Goal: Task Accomplishment & Management: Complete application form

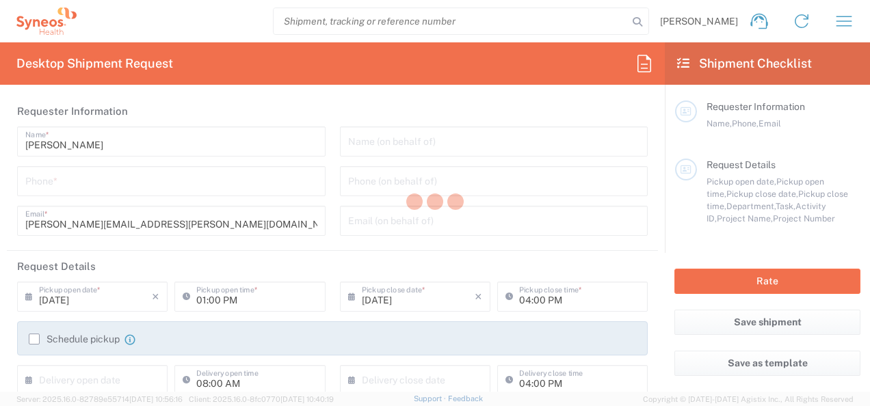
type input "8350"
type input "Serbia"
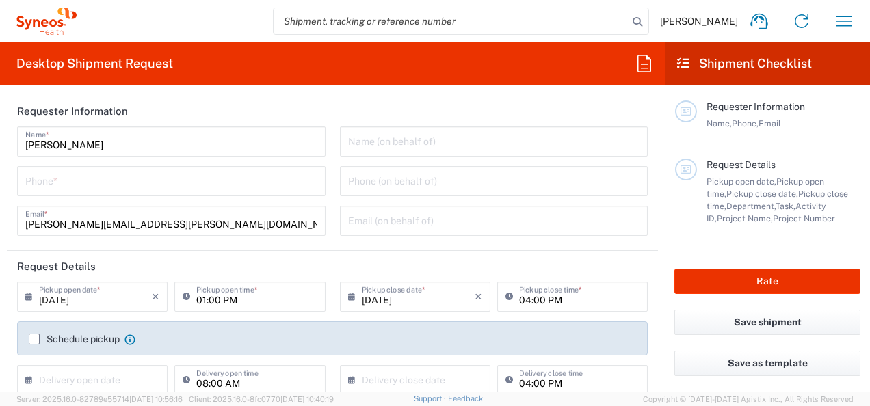
type input "Syneos Health Bulgaria EOOD"
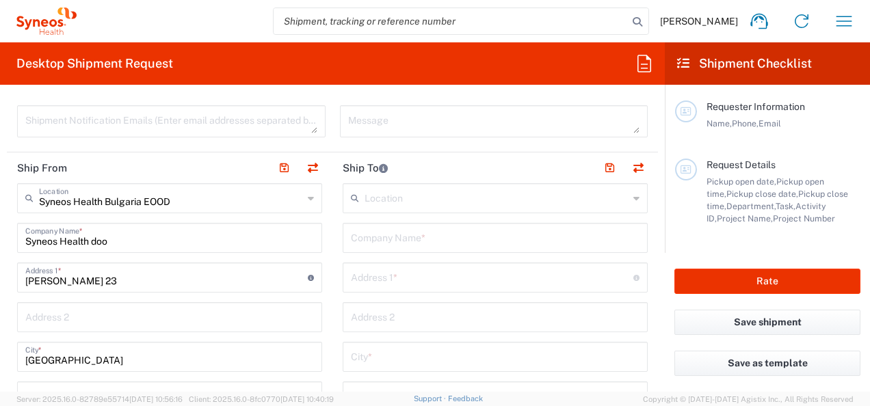
scroll to position [411, 0]
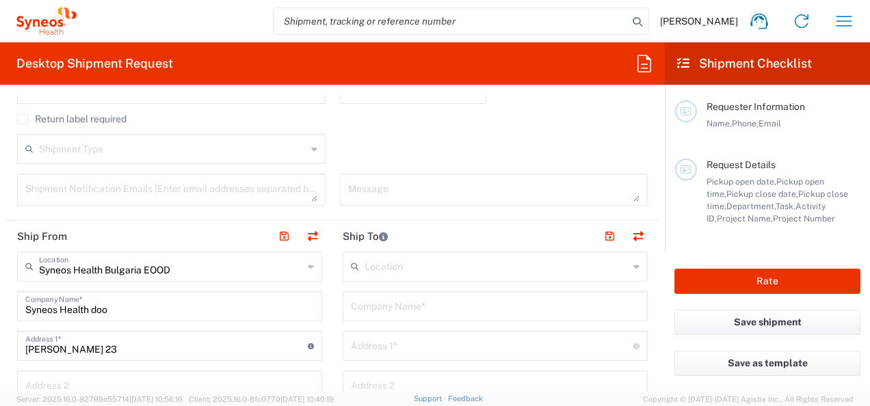
click at [326, 406] on html "Sonja Banovic Home Shipment estimator Shipment tracking Desktop shipment reques…" at bounding box center [435, 203] width 870 height 406
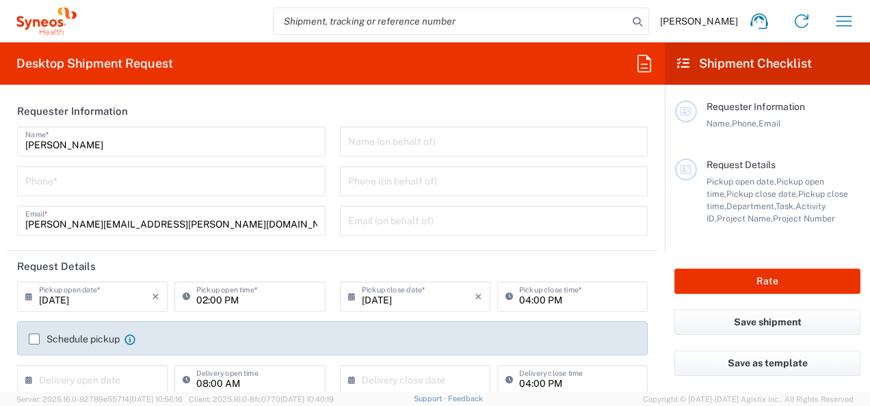
type input "8350"
type input "Serbia"
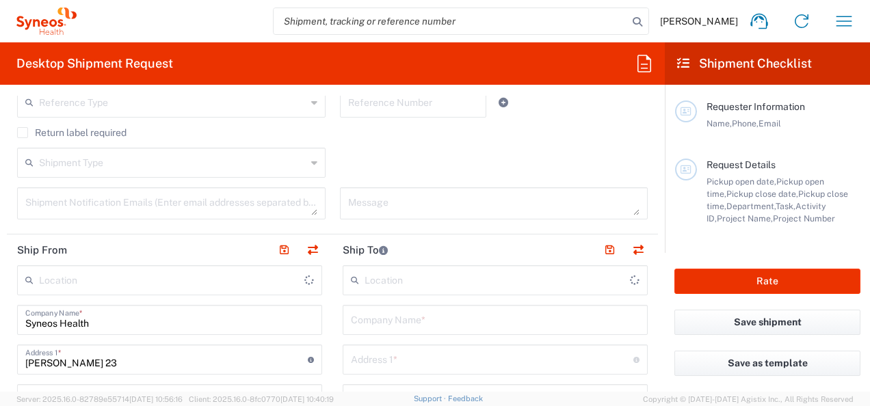
type input "Syneos Health d.o.o. Beograd"
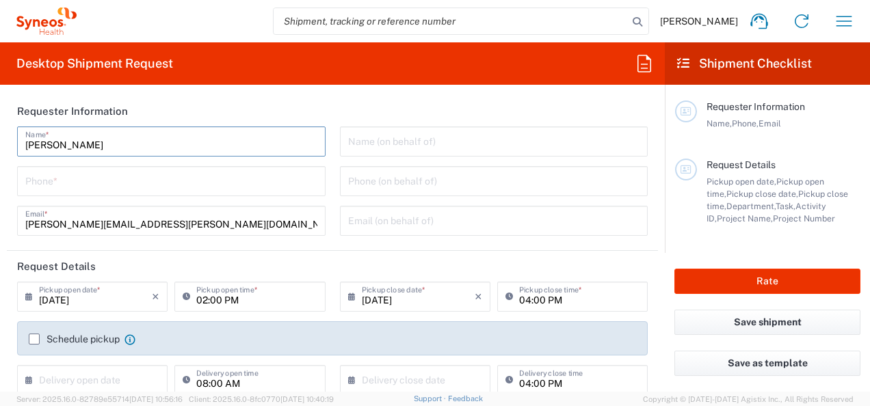
drag, startPoint x: 191, startPoint y: 149, endPoint x: 142, endPoint y: 151, distance: 48.6
click at [142, 151] on input "Sonja Banovic" at bounding box center [171, 141] width 292 height 24
click at [181, 115] on header "Requester Information" at bounding box center [332, 111] width 651 height 31
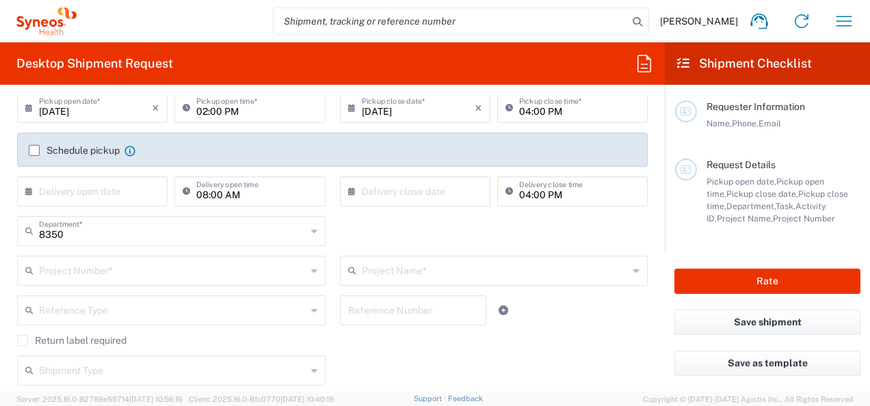
scroll to position [205, 0]
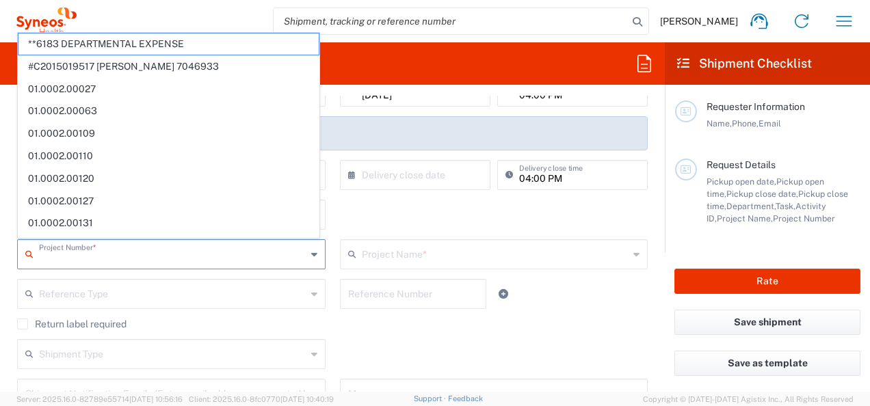
click at [105, 259] on input "text" at bounding box center [173, 254] width 268 height 24
click at [128, 286] on input "text" at bounding box center [173, 293] width 268 height 24
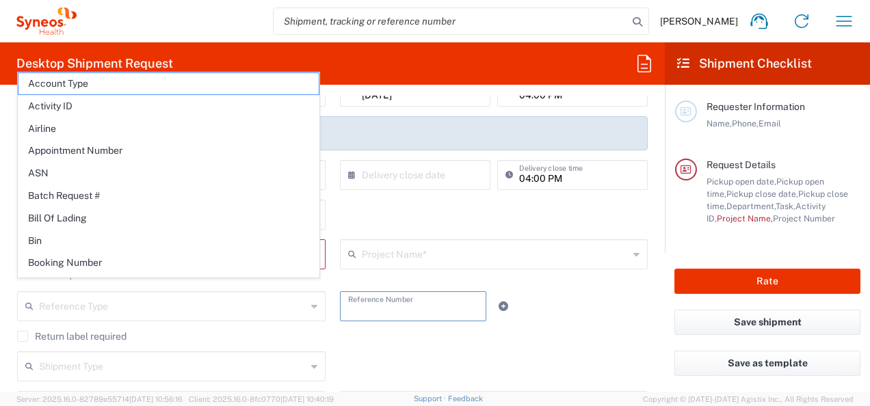
click at [368, 301] on input "text" at bounding box center [413, 306] width 131 height 24
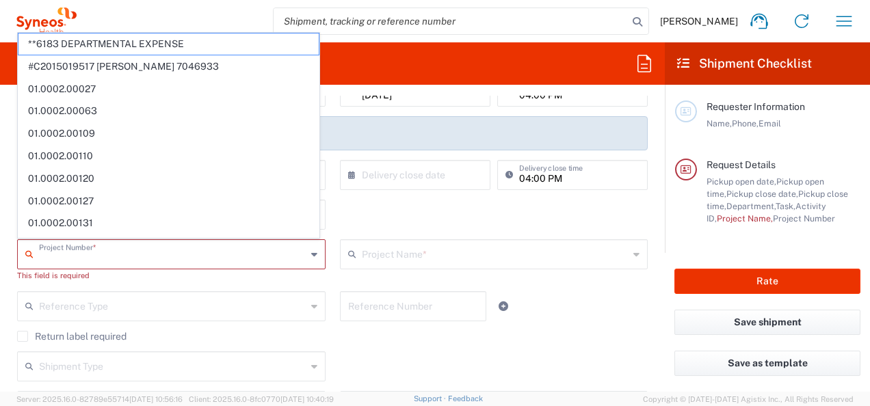
paste input "Dept: 103235 BU: 13162"
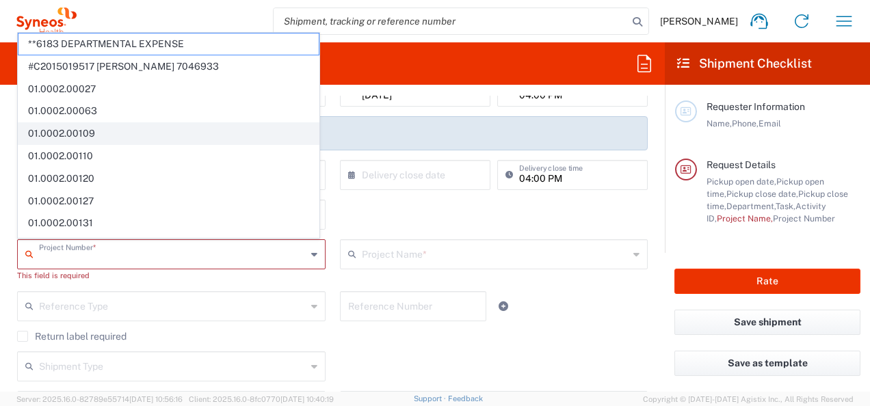
type input "Dept: 103235 BU: 13162"
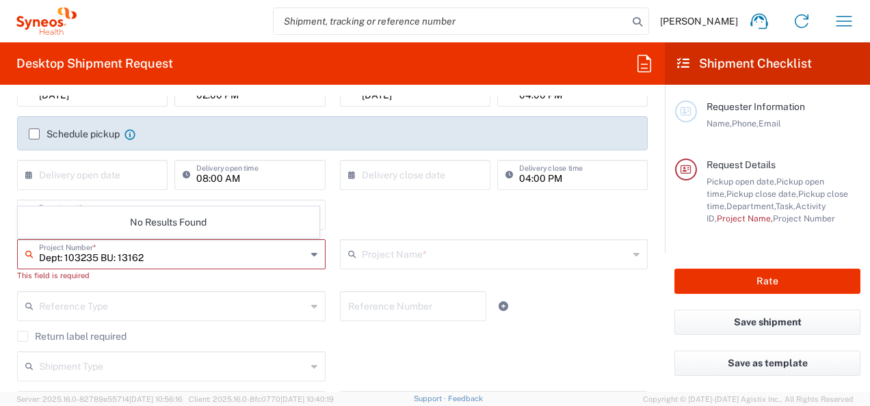
drag, startPoint x: 209, startPoint y: 256, endPoint x: 18, endPoint y: 249, distance: 191.7
click at [18, 249] on div "Dept: 103235 BU: 13162 Project Number *" at bounding box center [171, 254] width 309 height 30
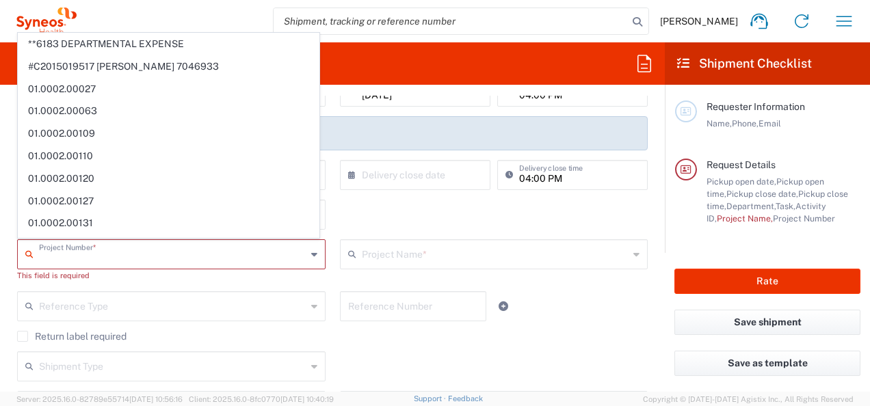
click at [379, 309] on input "text" at bounding box center [413, 306] width 131 height 24
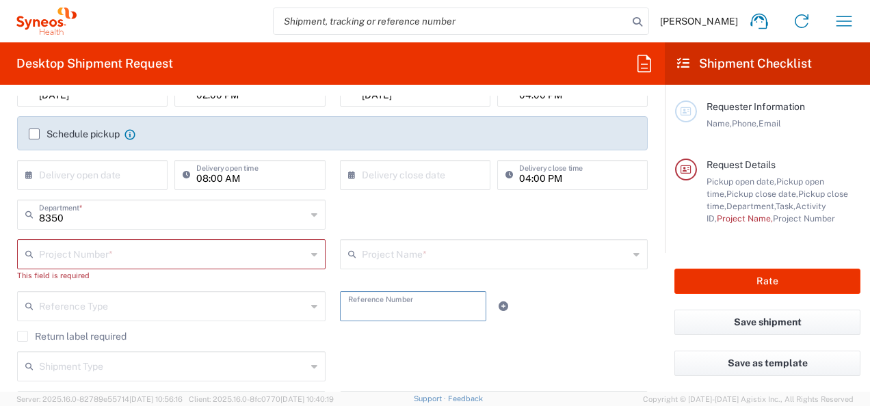
paste input "Dept: 103235 BU: 13162"
type input "Dept: 103235 BU: 13162"
click at [476, 323] on div "Dept: 103235 BU: 13162 Reference Number" at bounding box center [413, 311] width 161 height 40
click at [213, 249] on input "text" at bounding box center [173, 254] width 268 height 24
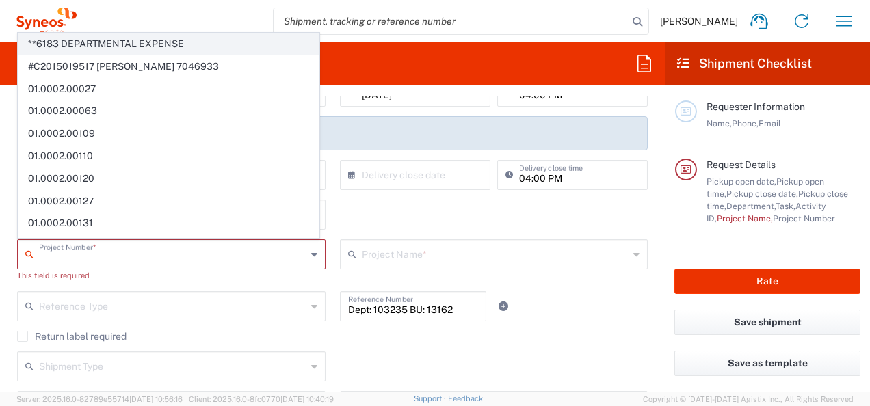
click at [179, 38] on span "**6183 DEPARTMENTAL EXPENSE" at bounding box center [168, 44] width 300 height 21
type input "**6183 DEPARTMENTAL EXPENSE"
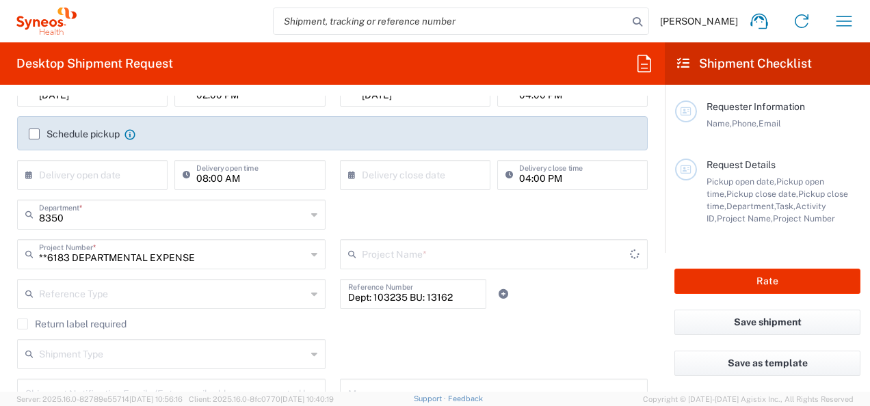
type input "6183"
type input "**6183 DEPARTMENTAL EXPENSE"
click at [230, 252] on input "**6183 DEPARTMENTAL EXPENSE" at bounding box center [173, 254] width 268 height 24
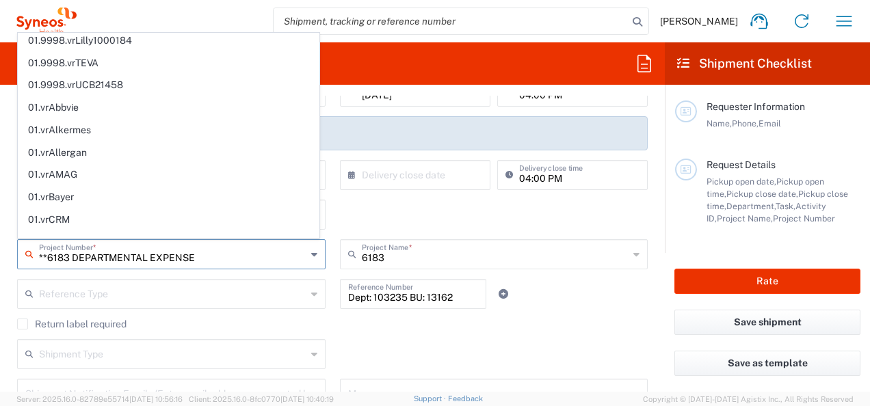
scroll to position [3845, 0]
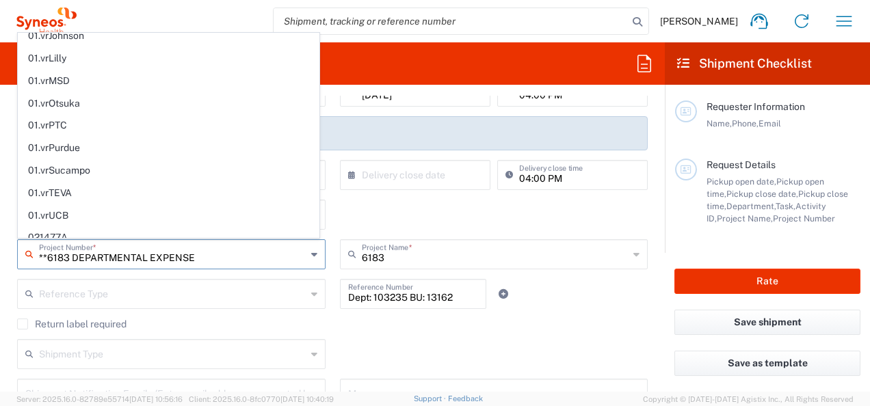
click at [285, 275] on div "**6183 DEPARTMENTAL EXPENSE Project Number * **6183 DEPARTMENTAL EXPENSE #C2015…" at bounding box center [171, 259] width 323 height 40
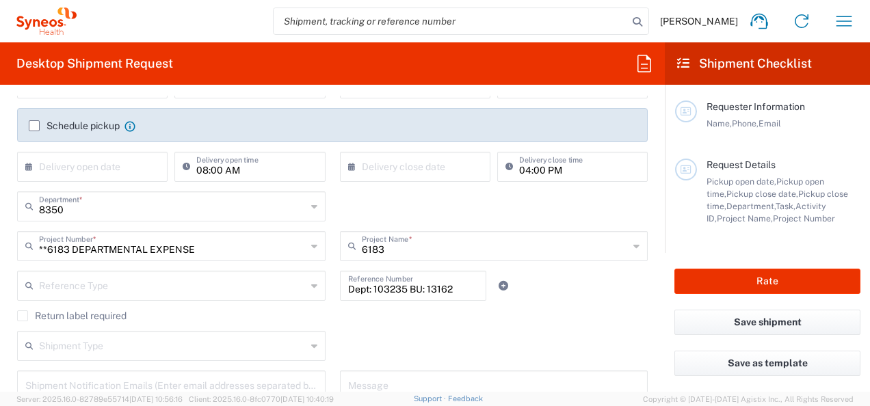
scroll to position [137, 0]
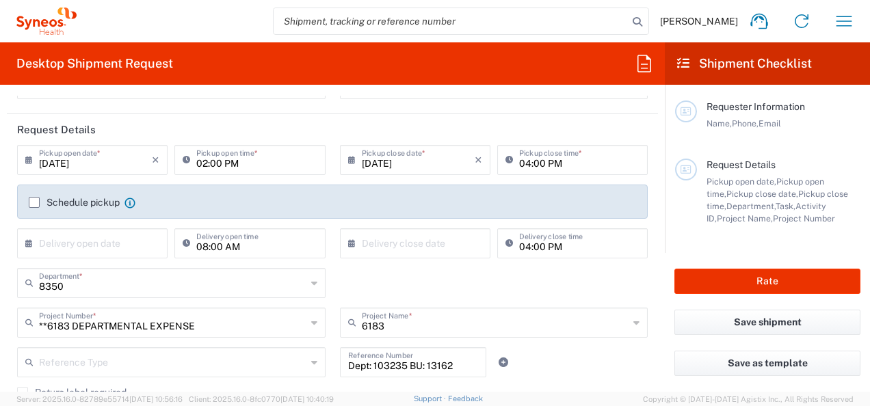
click at [37, 194] on div "Schedule pickup When scheduling a pickup please be sure to meet the following c…" at bounding box center [332, 202] width 631 height 34
click at [37, 203] on label "Schedule pickup" at bounding box center [74, 202] width 91 height 11
click at [34, 203] on input "Schedule pickup" at bounding box center [34, 203] width 0 height 0
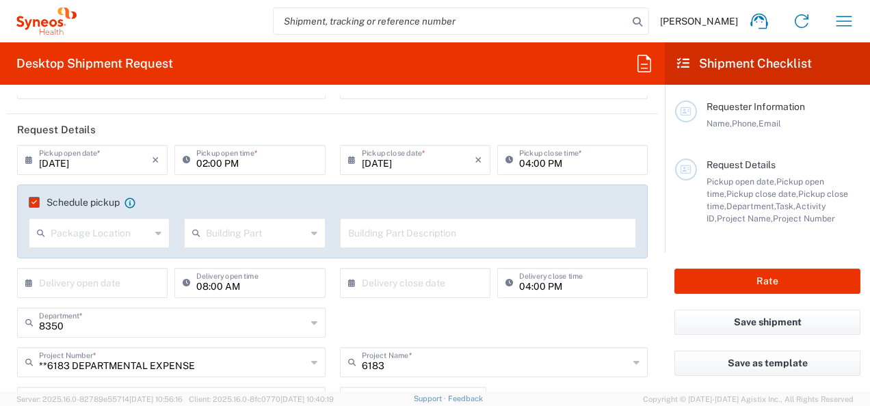
click at [133, 239] on input "text" at bounding box center [101, 232] width 100 height 24
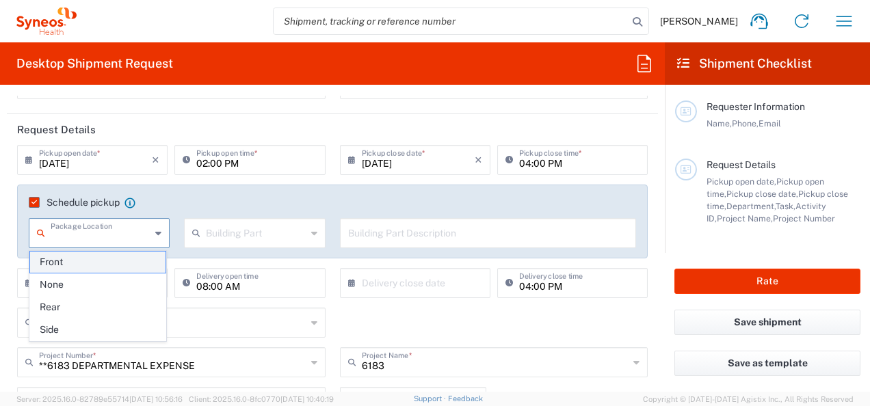
click at [129, 267] on span "Front" at bounding box center [98, 262] width 136 height 21
type input "Front"
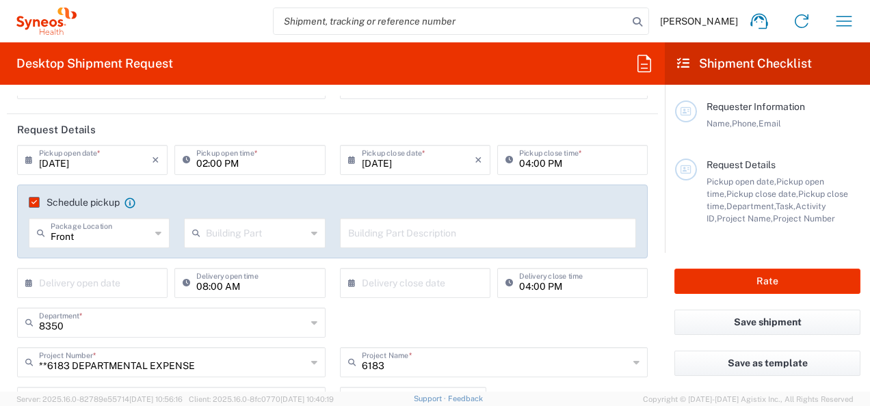
click at [249, 242] on input "text" at bounding box center [256, 232] width 100 height 24
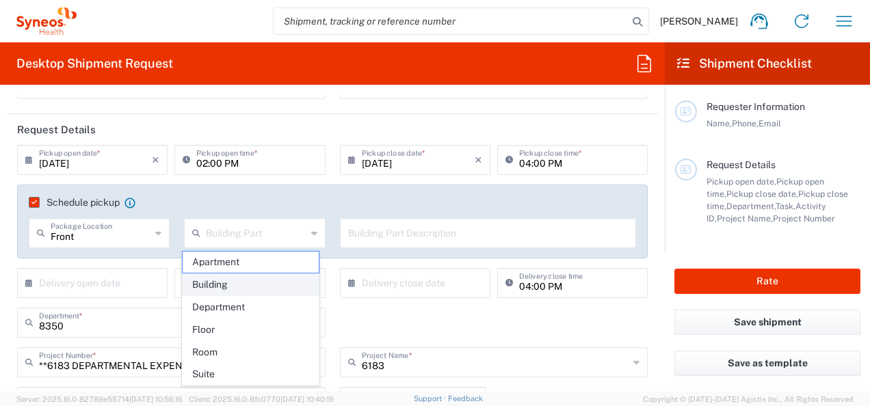
click at [248, 281] on span "Building" at bounding box center [251, 284] width 136 height 21
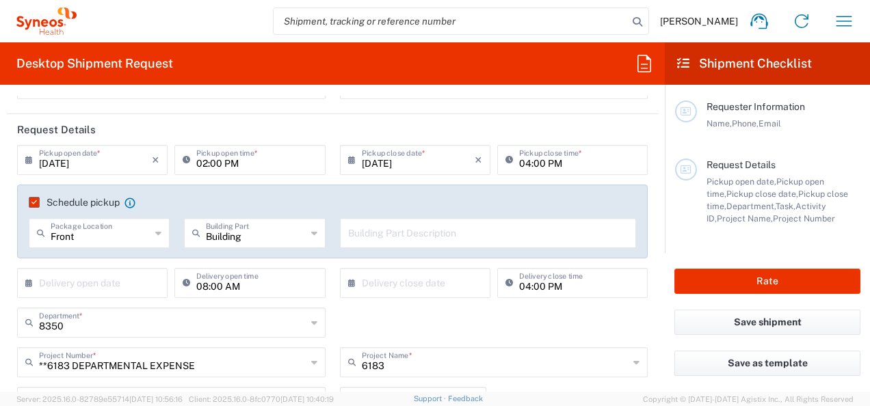
click at [297, 235] on input "Building" at bounding box center [256, 232] width 100 height 24
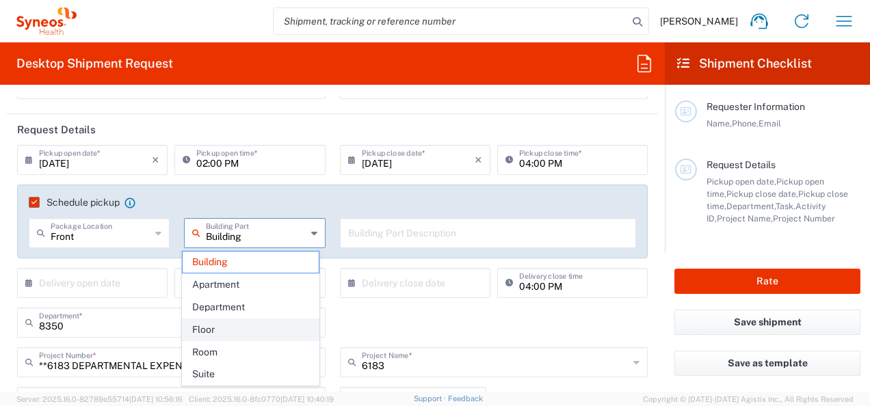
click at [254, 323] on span "Floor" at bounding box center [251, 330] width 136 height 21
type input "Floor"
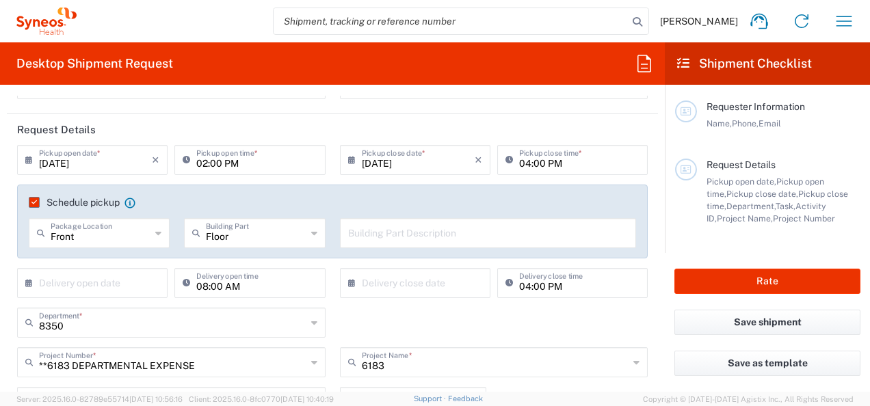
click at [406, 241] on input "text" at bounding box center [488, 232] width 281 height 24
type input "9"
click at [411, 251] on div "9 Building Part Description" at bounding box center [488, 238] width 311 height 40
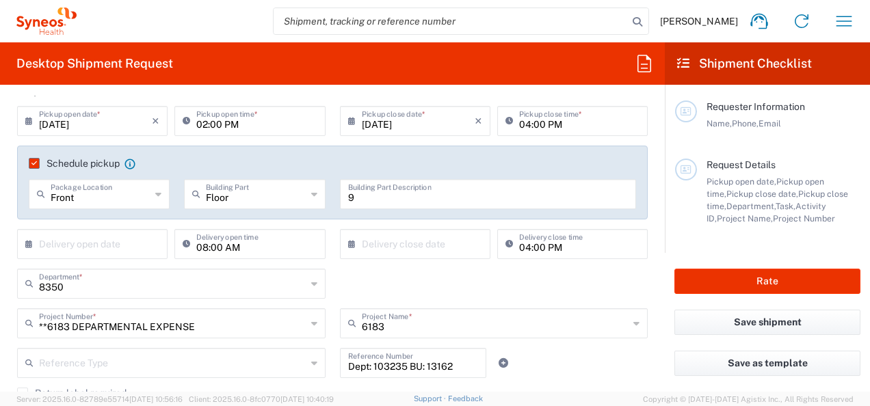
scroll to position [205, 0]
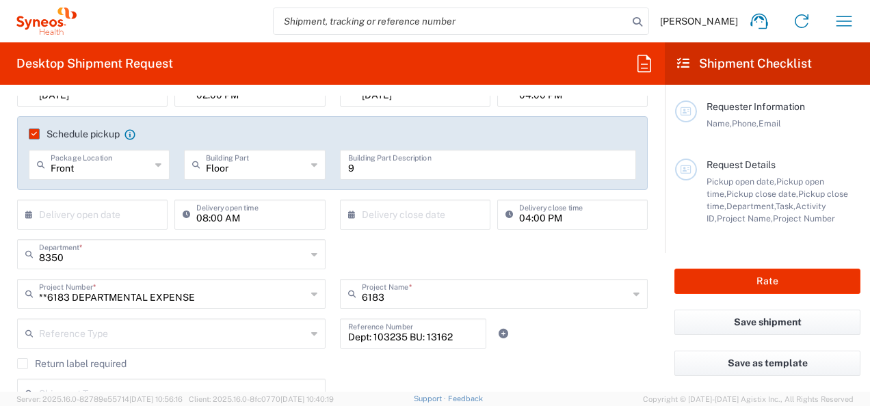
click at [126, 220] on input "text" at bounding box center [95, 214] width 113 height 24
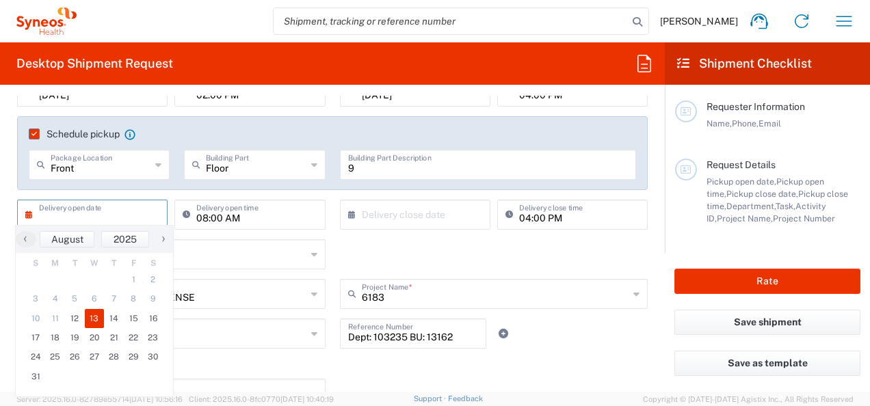
click at [95, 315] on span "13" at bounding box center [95, 318] width 20 height 19
type input "08/13/2025"
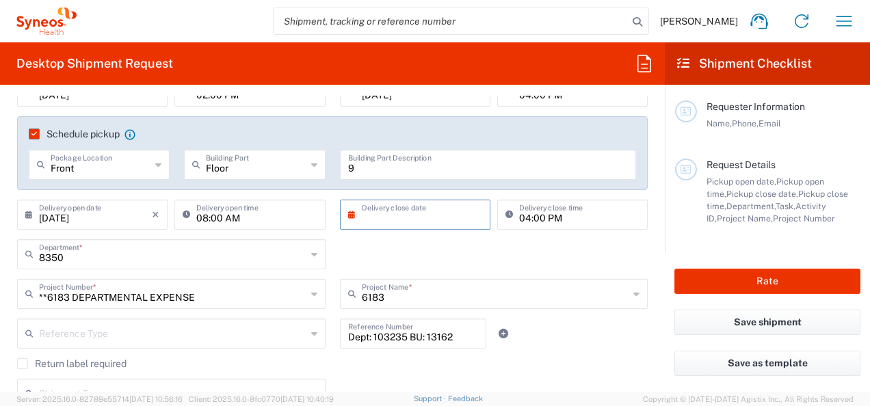
click at [431, 222] on input "text" at bounding box center [418, 214] width 113 height 24
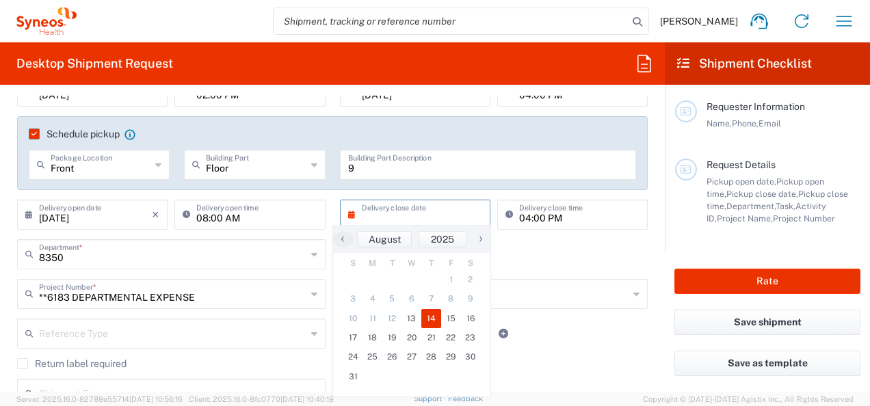
click at [430, 313] on span "14" at bounding box center [431, 318] width 20 height 19
type input "08/14/2025"
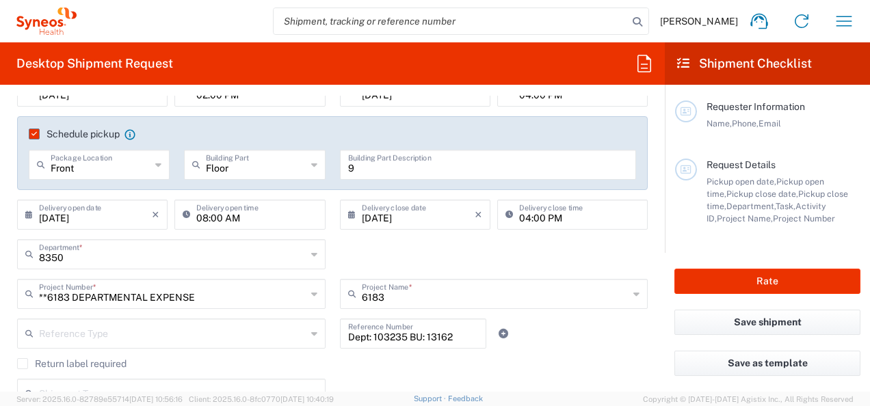
click at [458, 255] on div "8350 Department * 8350 3000 3100 3109 3110 3111 3112 3125 3130 3135 3136 3150 3…" at bounding box center [332, 259] width 645 height 40
click at [157, 216] on div "08/13/2025 × Delivery open date" at bounding box center [92, 215] width 151 height 30
click at [152, 216] on icon "×" at bounding box center [156, 215] width 8 height 22
click at [475, 218] on icon "×" at bounding box center [479, 215] width 8 height 22
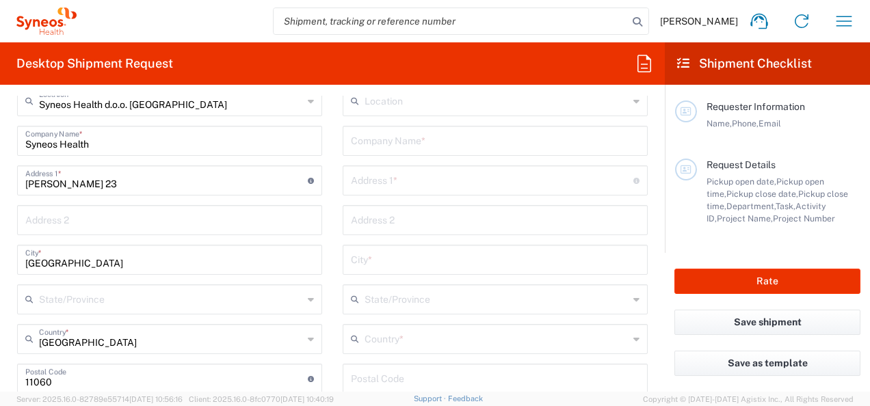
scroll to position [479, 0]
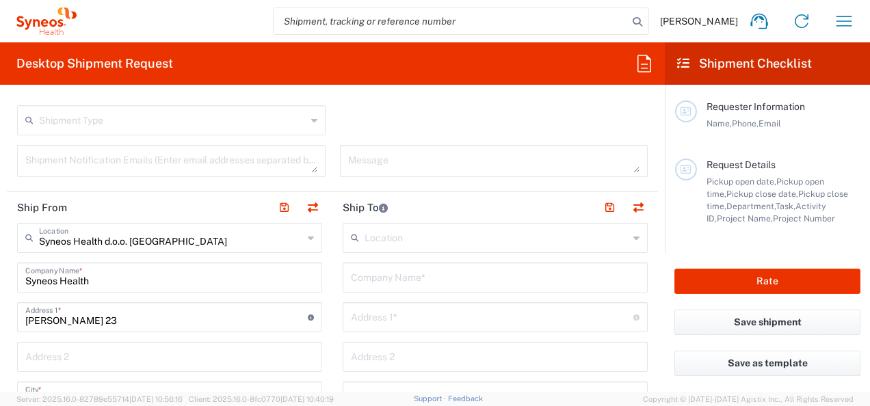
click at [415, 235] on input "text" at bounding box center [497, 237] width 264 height 24
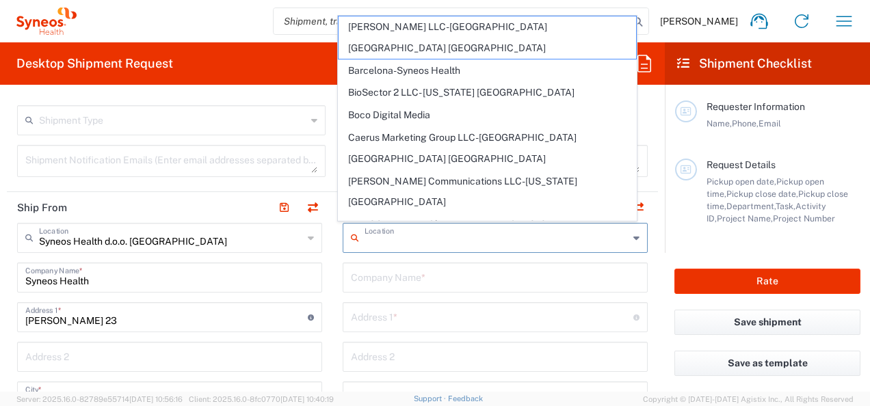
type input "k"
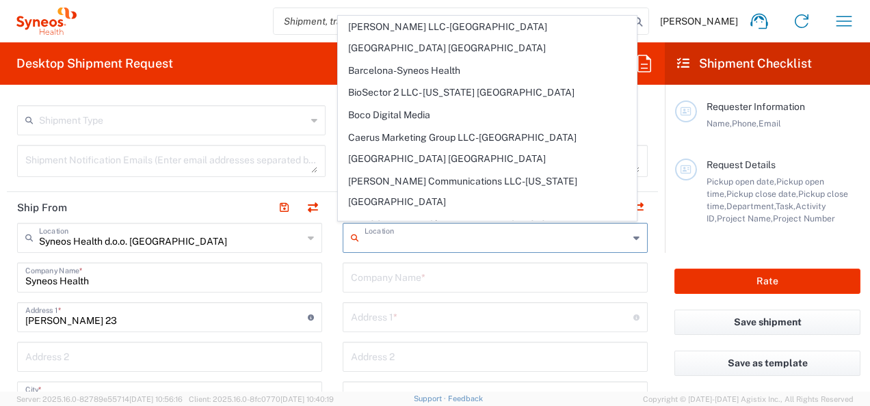
click at [431, 250] on div "Location" at bounding box center [495, 238] width 305 height 30
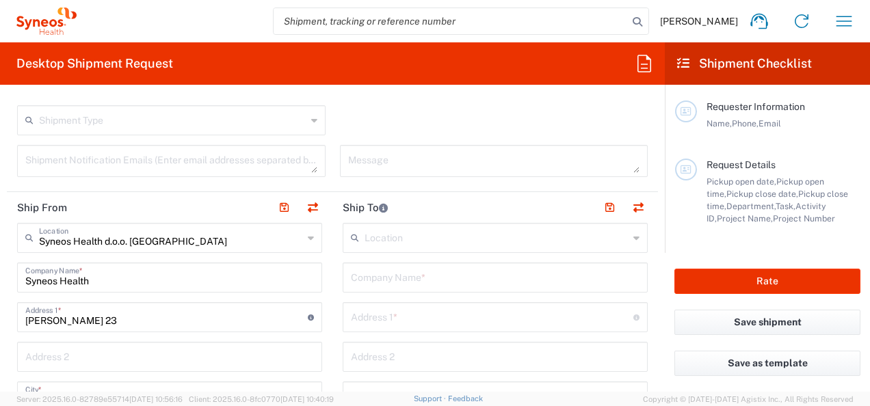
click at [465, 276] on input "text" at bounding box center [495, 277] width 289 height 24
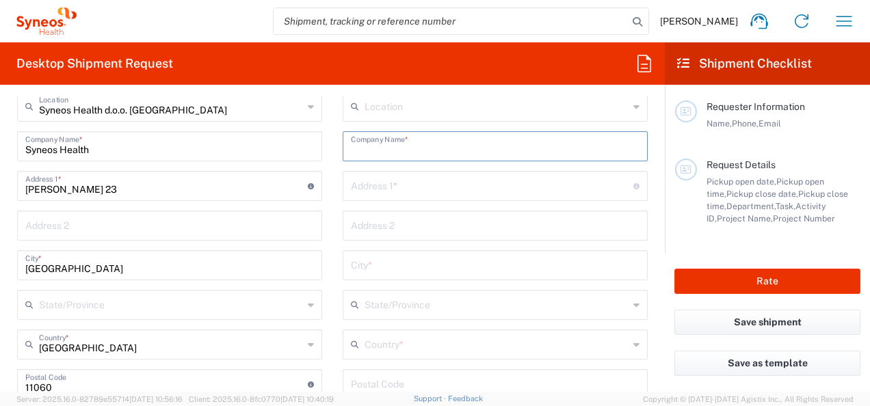
scroll to position [616, 0]
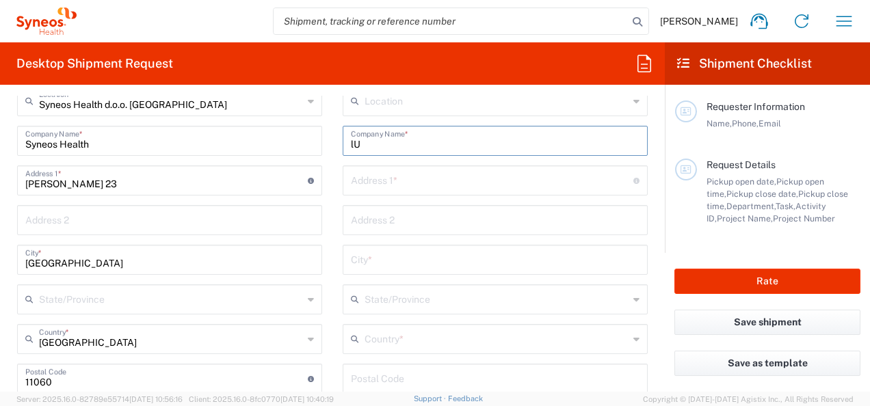
type input "l"
click at [420, 144] on input "Syneos Health doo" at bounding box center [495, 140] width 289 height 24
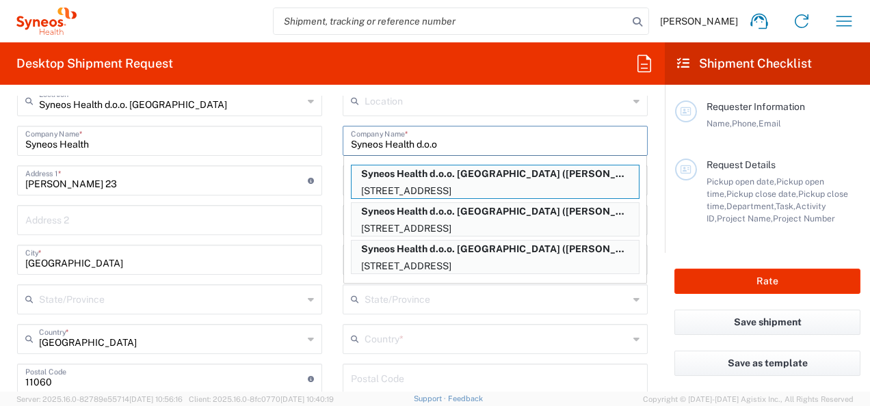
click at [486, 144] on input "Syneos Health d.o.o" at bounding box center [495, 140] width 289 height 24
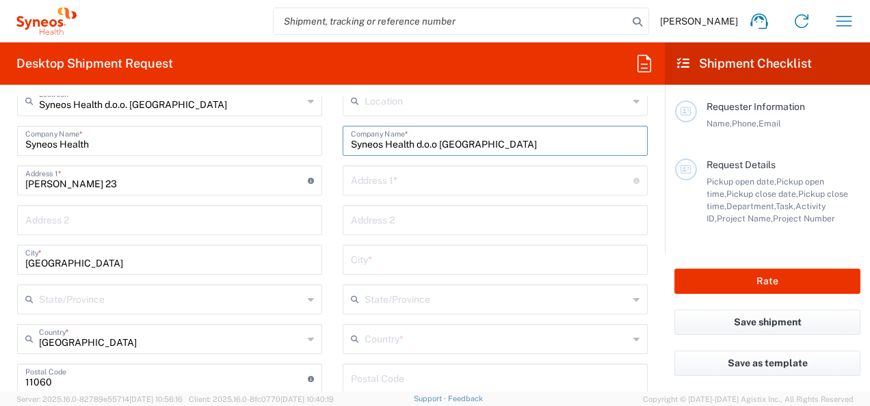
type input "Syneos Health d.o.o Beograd"
click at [446, 185] on input "text" at bounding box center [492, 180] width 283 height 24
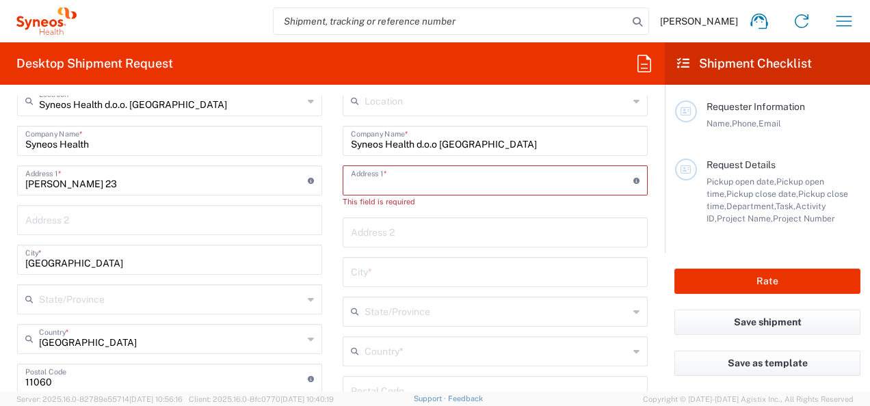
paste input "Dostojevskog 18"
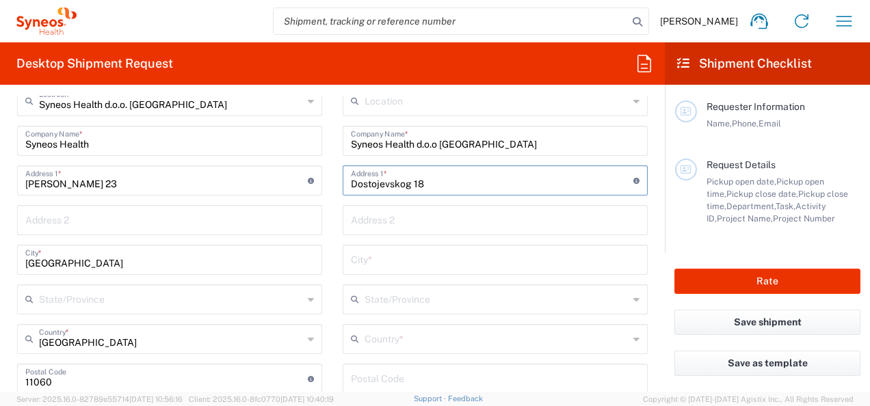
type input "Dostojevskog 18"
click at [361, 205] on div "Address 2" at bounding box center [495, 220] width 305 height 30
click at [366, 223] on input "text" at bounding box center [495, 219] width 289 height 24
click at [354, 257] on input "text" at bounding box center [495, 259] width 289 height 24
type input "Krusevac"
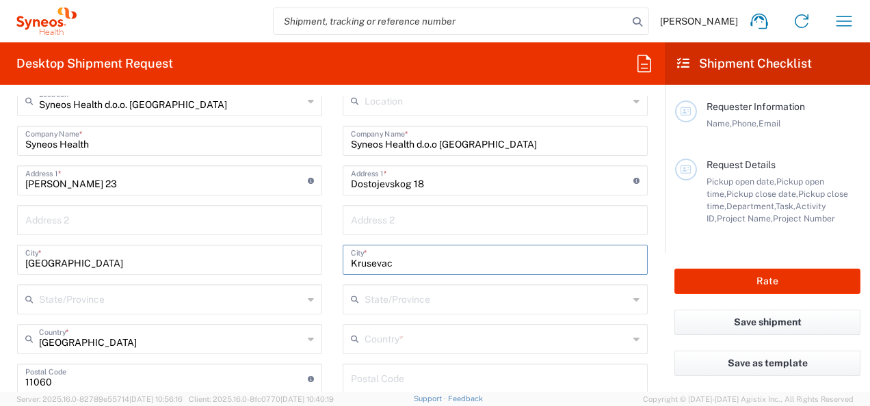
click at [441, 294] on input "text" at bounding box center [497, 299] width 264 height 24
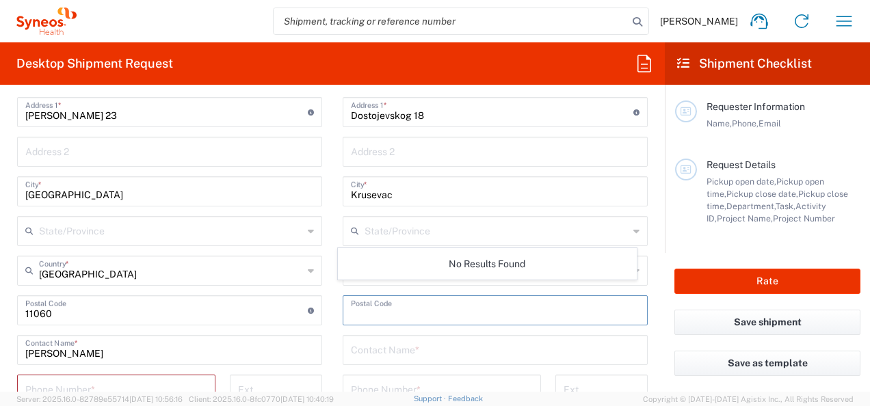
click at [460, 298] on input "undefined" at bounding box center [495, 310] width 289 height 24
click at [356, 266] on icon at bounding box center [358, 271] width 14 height 22
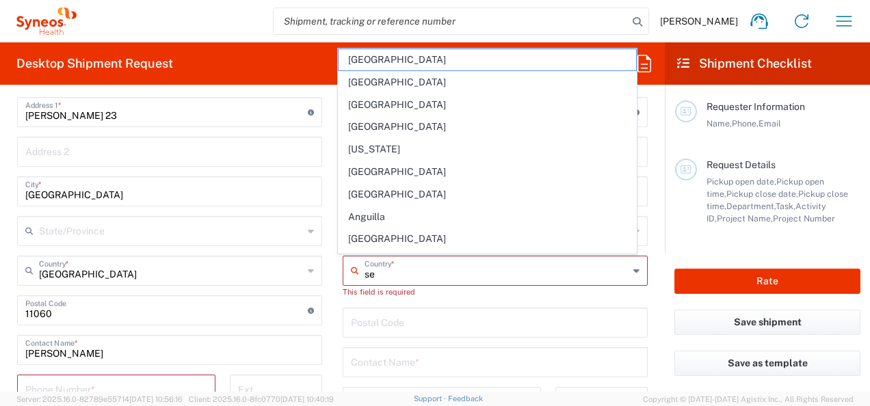
type input "ser"
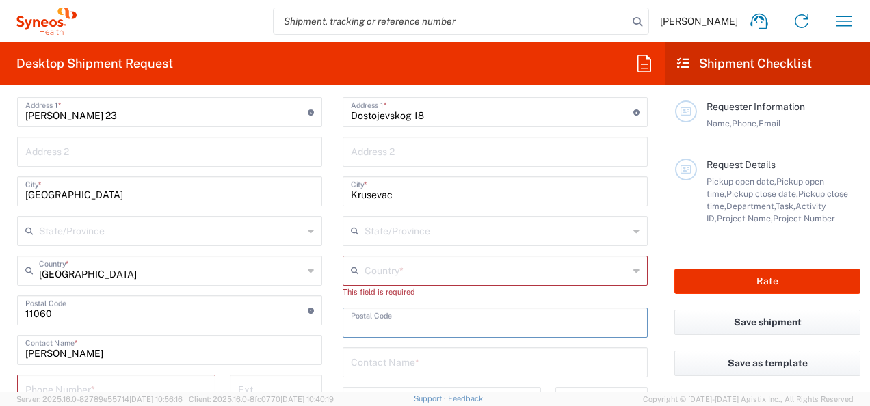
click at [396, 278] on input "text" at bounding box center [497, 270] width 264 height 24
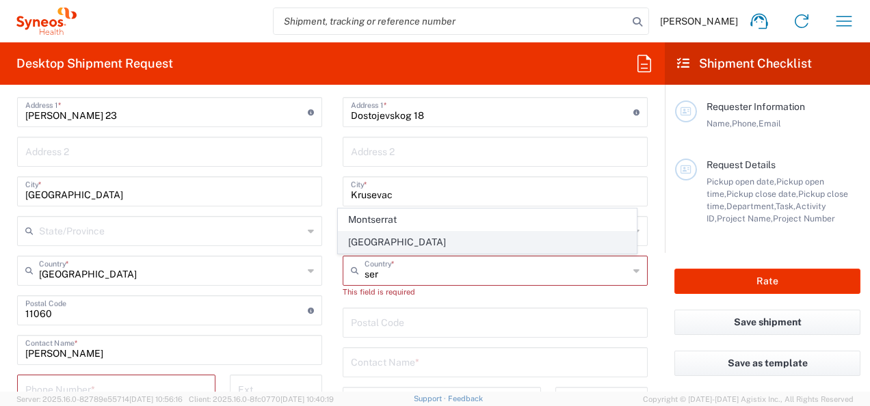
click at [369, 243] on span "Serbia" at bounding box center [487, 242] width 297 height 21
type input "Serbia"
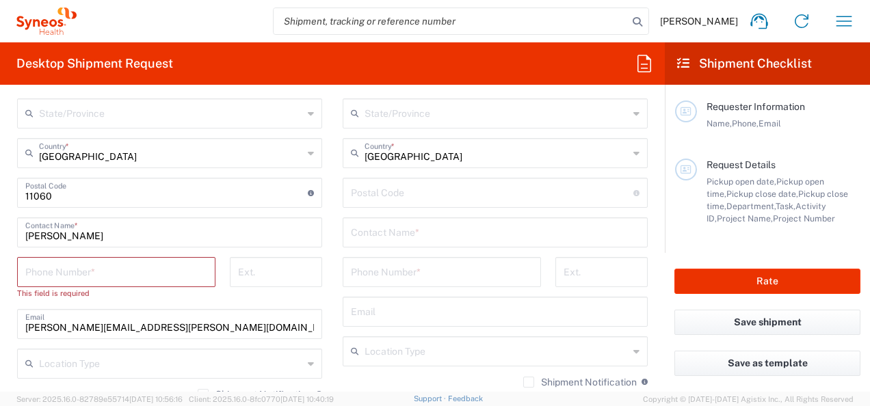
scroll to position [821, 0]
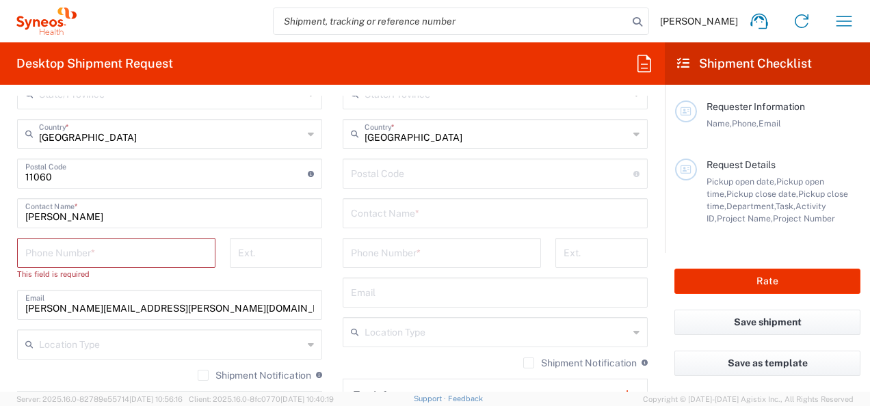
click at [405, 220] on input "text" at bounding box center [495, 212] width 289 height 24
click at [94, 263] on div "Phone Number *" at bounding box center [116, 253] width 198 height 30
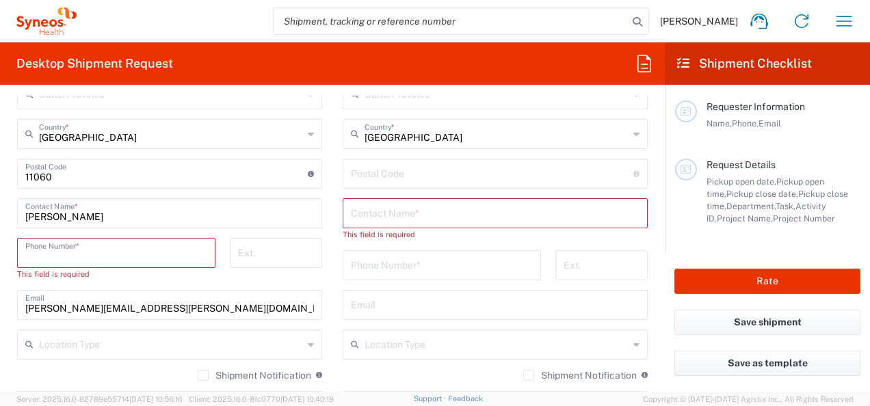
click at [98, 252] on input "tel" at bounding box center [116, 252] width 182 height 24
type input "062605083"
type input "sonja.banovic@syneoshealth.com"
type input "Apt. 9"
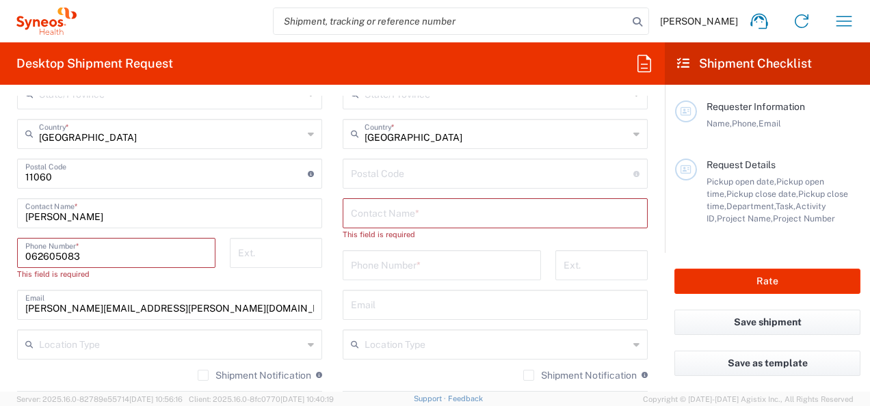
type input "Apt. 9"
type input "11060"
type input "062605083"
type input "sonja.banovic@syneoshealth.com"
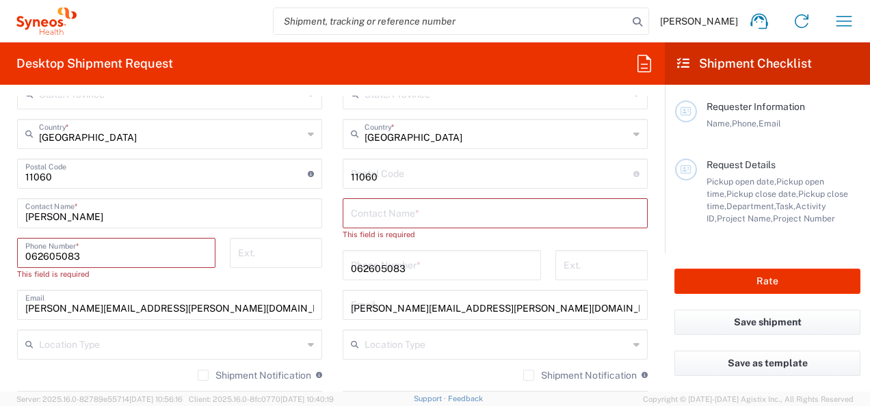
type input "Sonja Banovic"
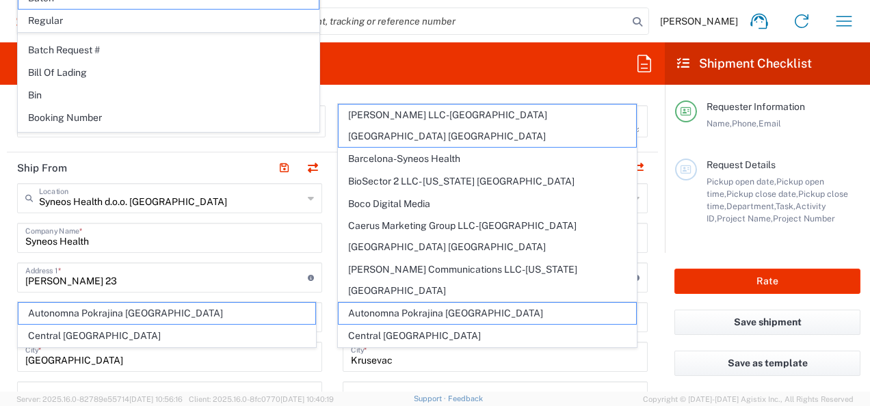
scroll to position [458, 0]
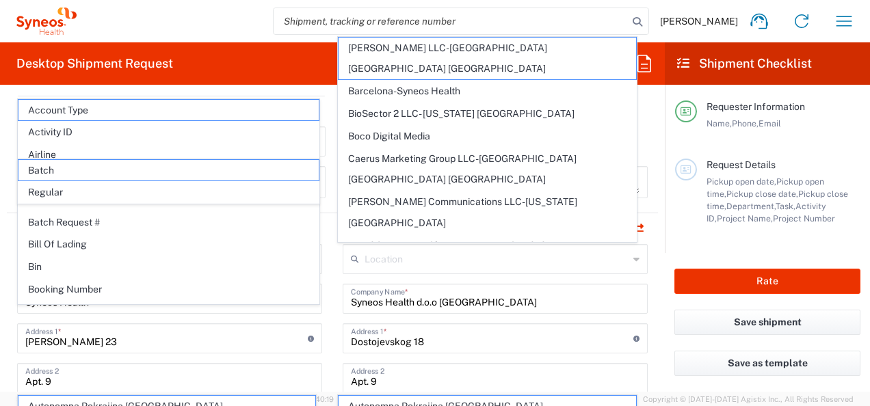
click at [294, 86] on div "Desktop Shipment Request Requester Information Sonja Banovic Name * 062605083 P…" at bounding box center [332, 217] width 665 height 350
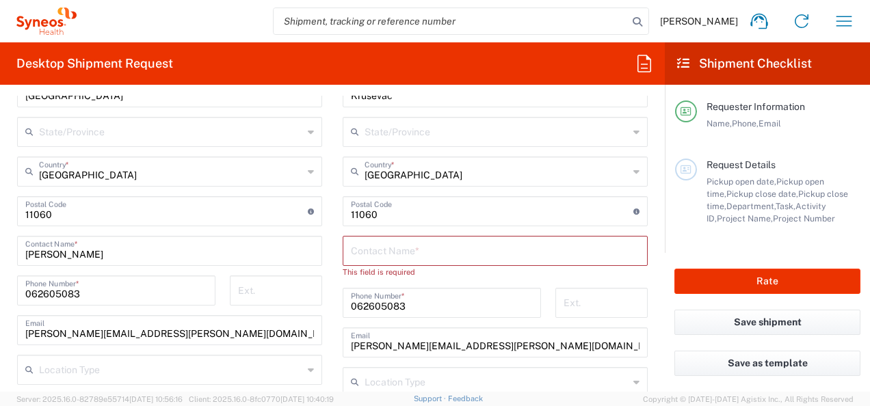
scroll to position [800, 0]
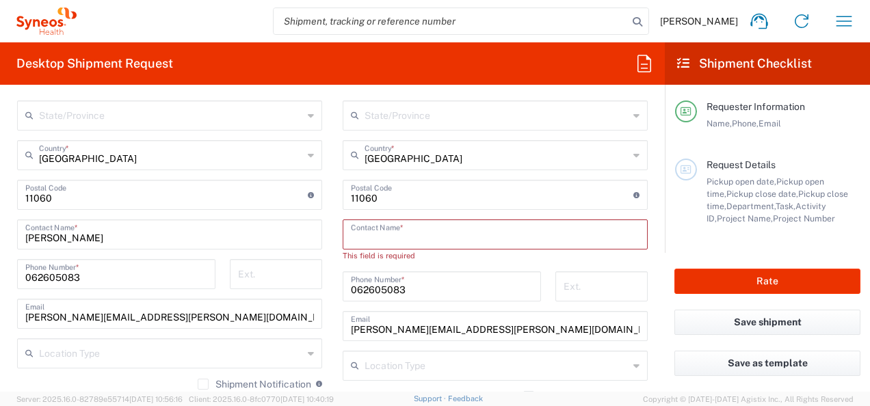
click at [397, 224] on input "text" at bounding box center [495, 234] width 289 height 24
type input "S"
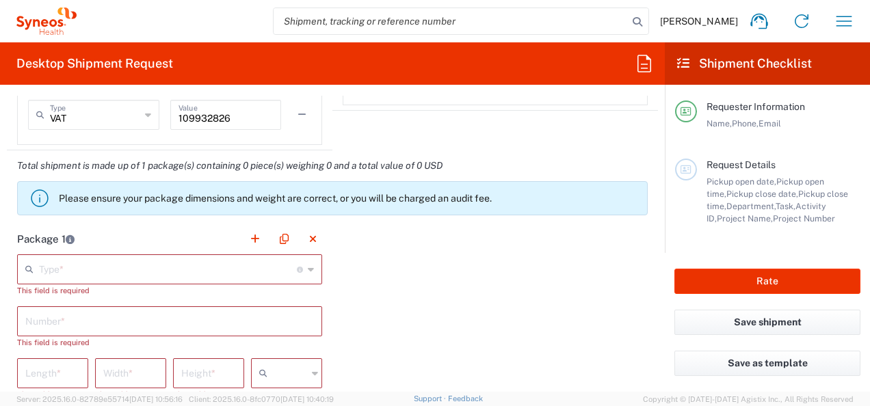
scroll to position [1210, 0]
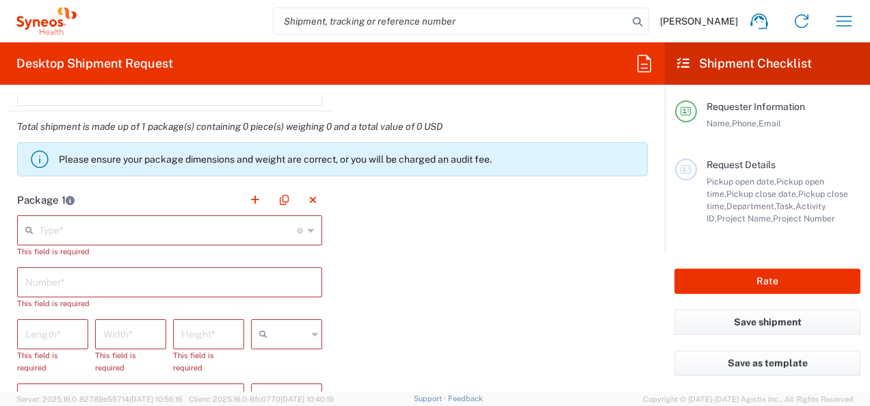
type input "Luka Trajkovic"
click at [118, 224] on input "text" at bounding box center [168, 230] width 258 height 24
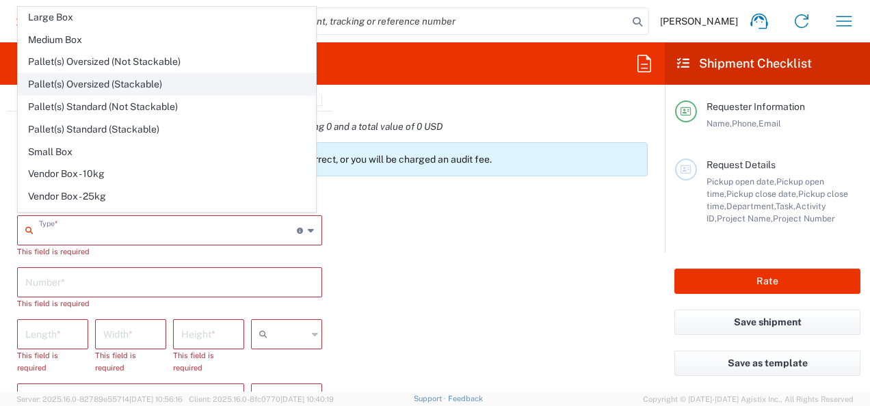
scroll to position [36, 0]
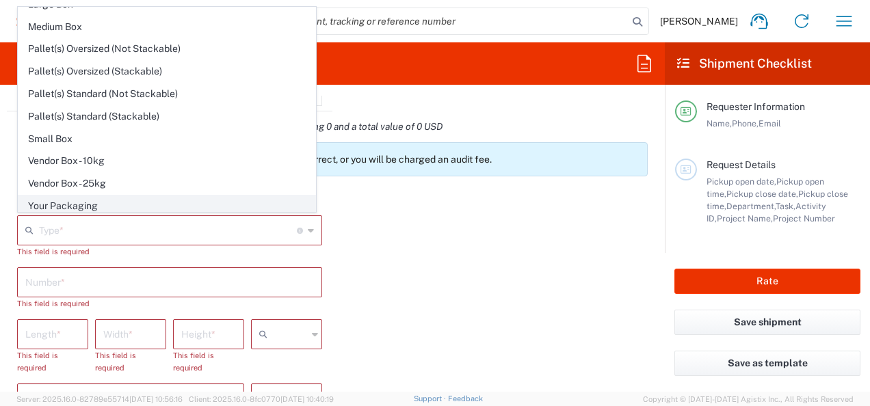
click at [66, 200] on span "Your Packaging" at bounding box center [166, 206] width 297 height 21
type input "Your Packaging"
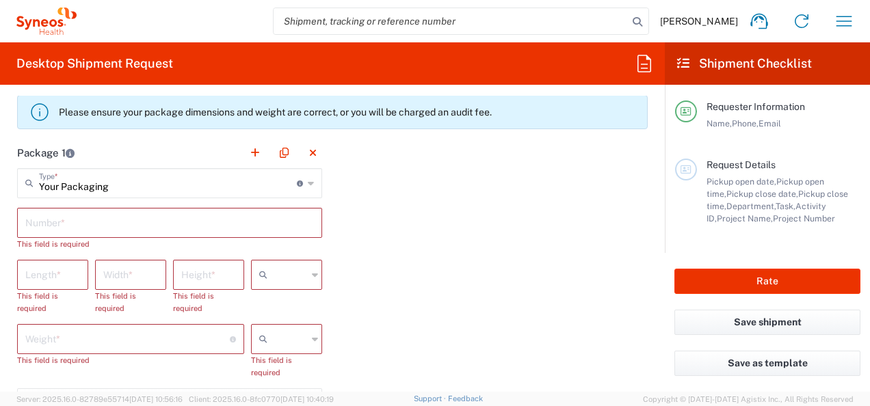
scroll to position [1279, 0]
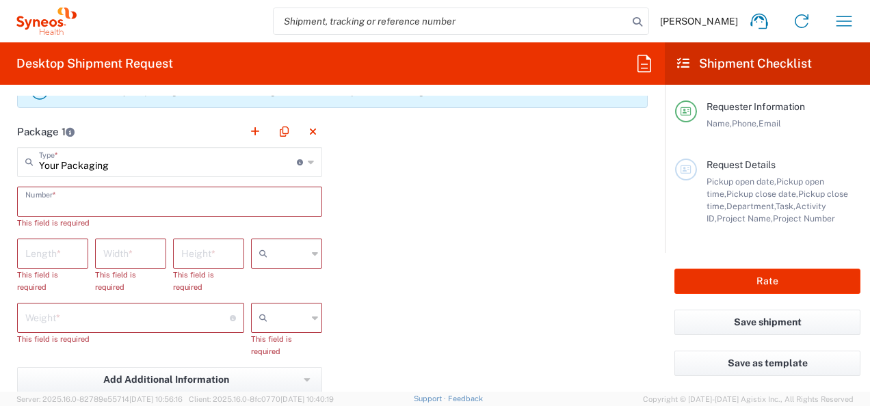
click at [106, 194] on input "text" at bounding box center [169, 201] width 289 height 24
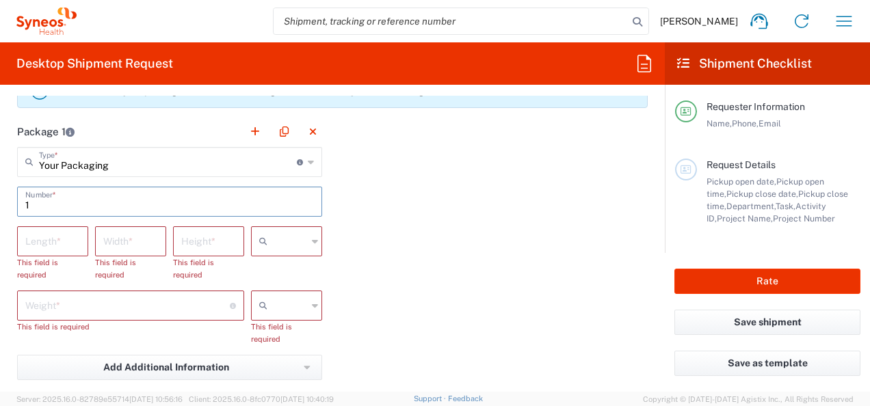
type input "1"
click at [75, 231] on input "number" at bounding box center [52, 241] width 55 height 24
type input "10"
type input "15"
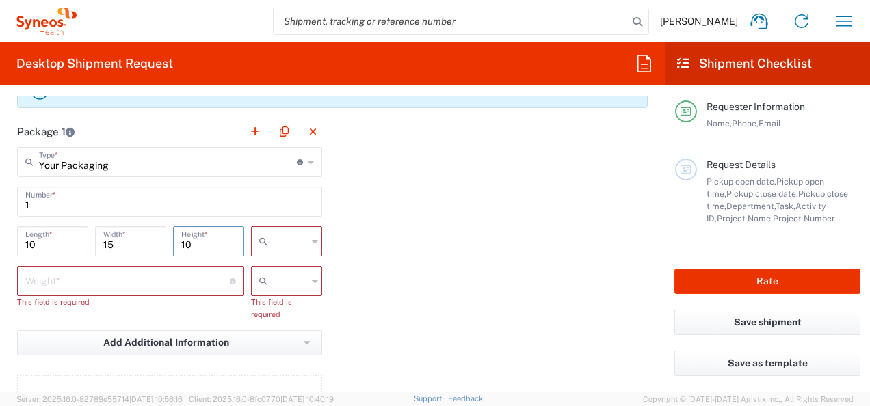
type input "10"
click at [274, 243] on input "text" at bounding box center [290, 242] width 34 height 22
click at [284, 271] on span "cm" at bounding box center [281, 268] width 67 height 21
type input "cm"
click at [96, 274] on input "number" at bounding box center [127, 280] width 205 height 24
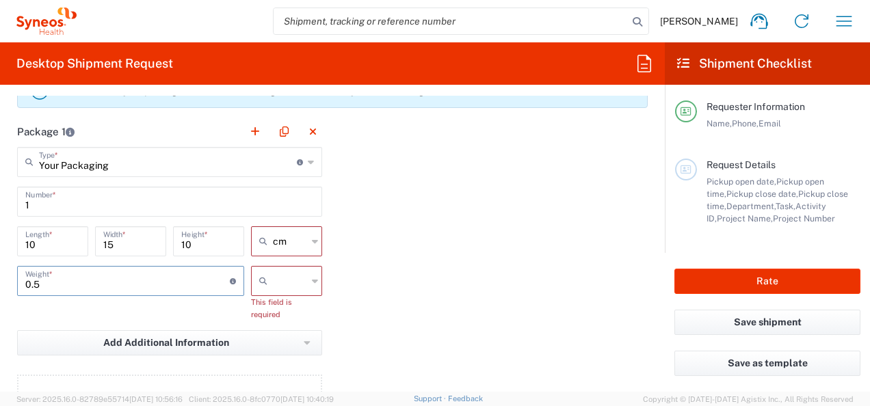
type input "0.5"
click at [285, 282] on input "text" at bounding box center [290, 281] width 34 height 22
click at [285, 307] on span "kgs" at bounding box center [281, 308] width 67 height 21
type input "kgs"
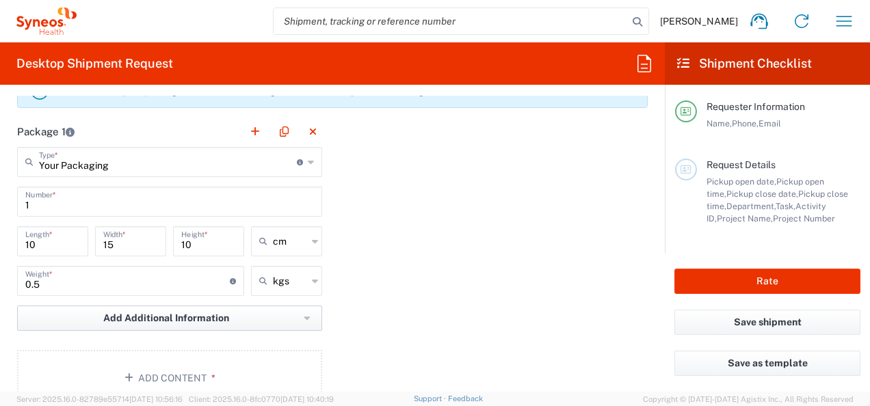
click at [231, 320] on button "Add Additional Information" at bounding box center [169, 318] width 305 height 25
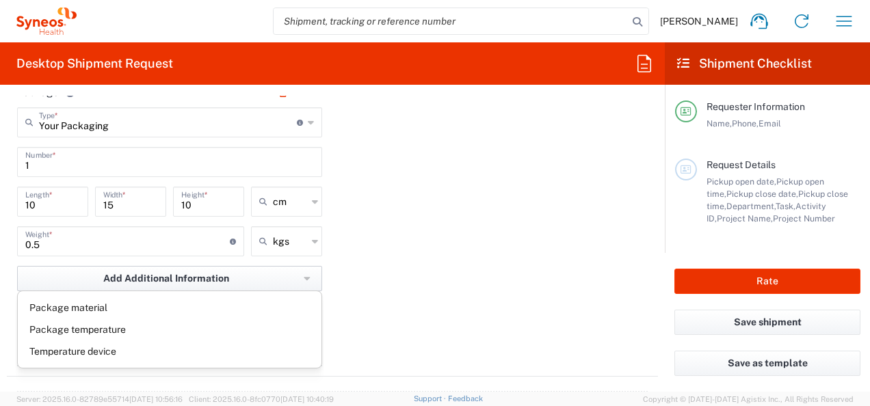
scroll to position [1347, 0]
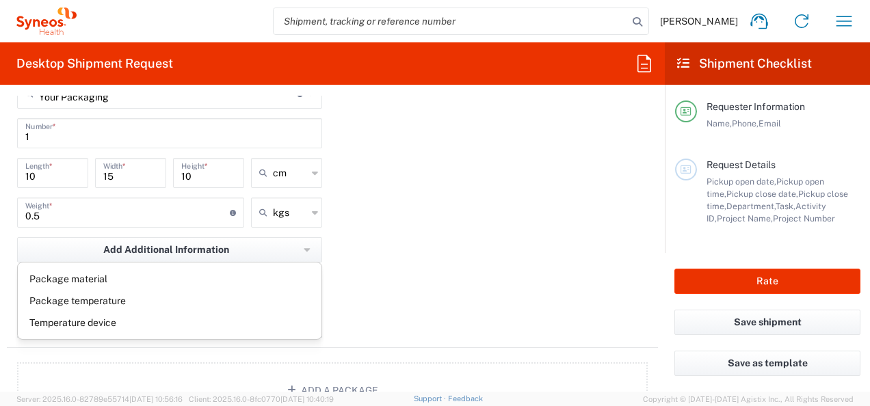
click at [491, 316] on div "Package 1 Your Packaging Type * Material used to package goods Envelope Large B…" at bounding box center [332, 198] width 651 height 300
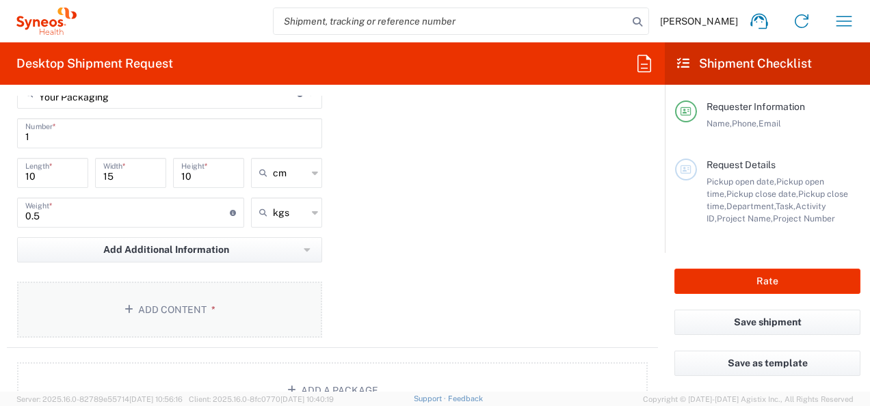
click at [209, 307] on span "*" at bounding box center [211, 309] width 9 height 11
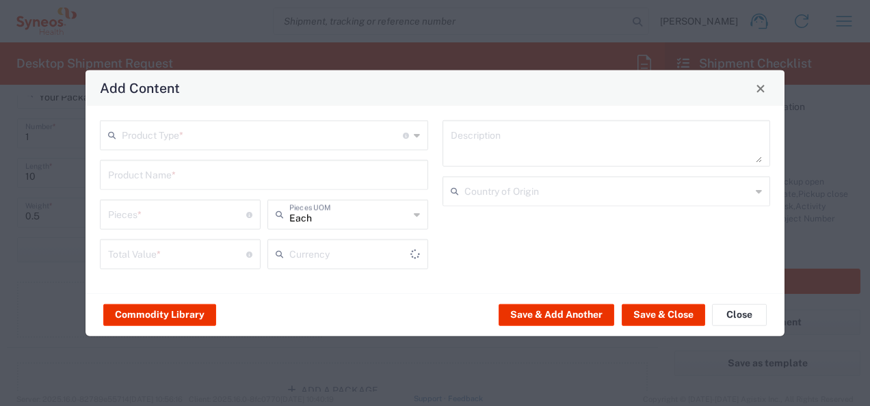
type input "US Dollar"
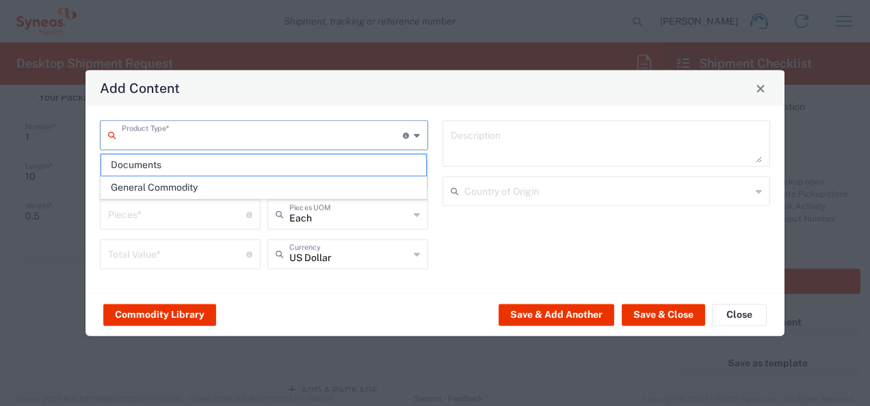
click at [235, 142] on input "text" at bounding box center [262, 134] width 281 height 24
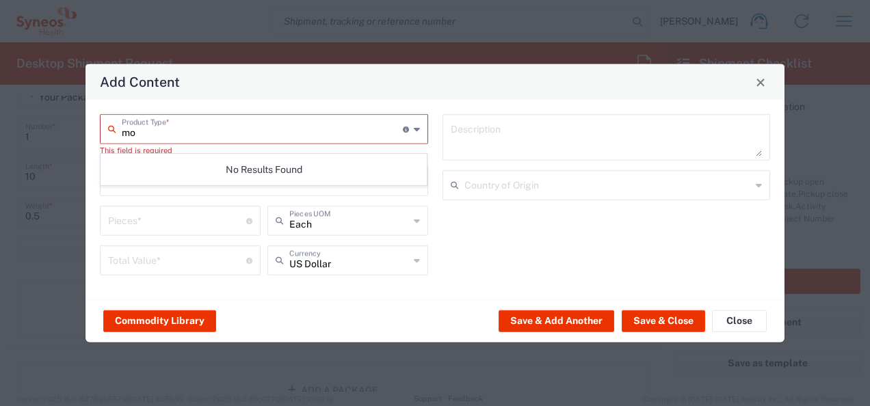
type input "m"
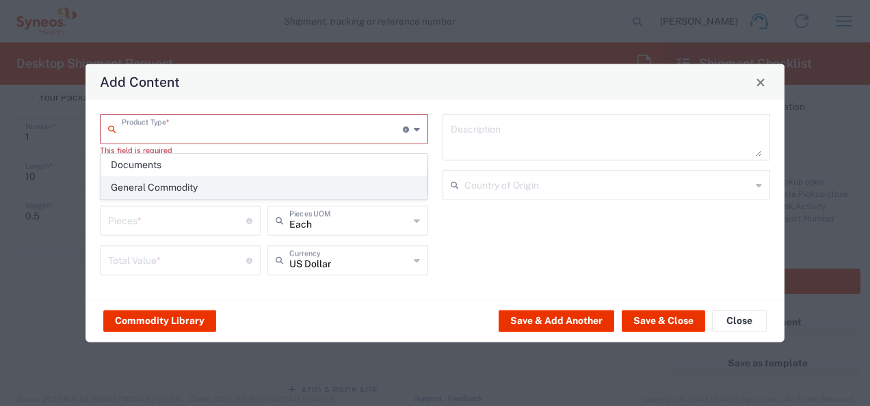
click at [284, 186] on span "General Commodity" at bounding box center [264, 187] width 326 height 21
type input "General Commodity"
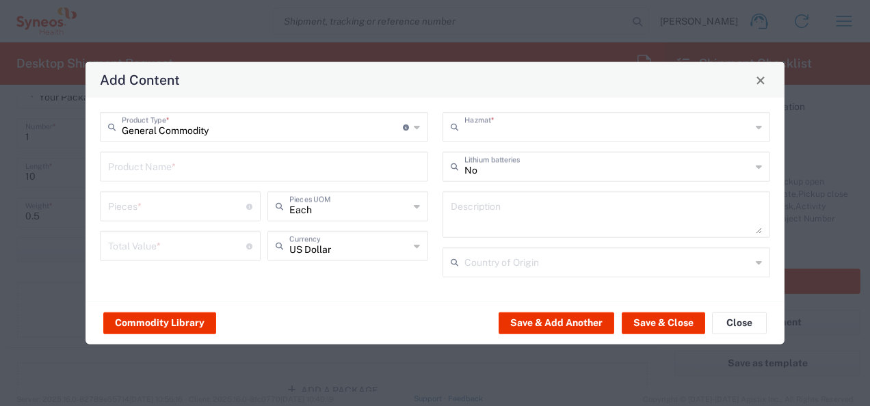
click at [509, 127] on input "text" at bounding box center [608, 126] width 287 height 24
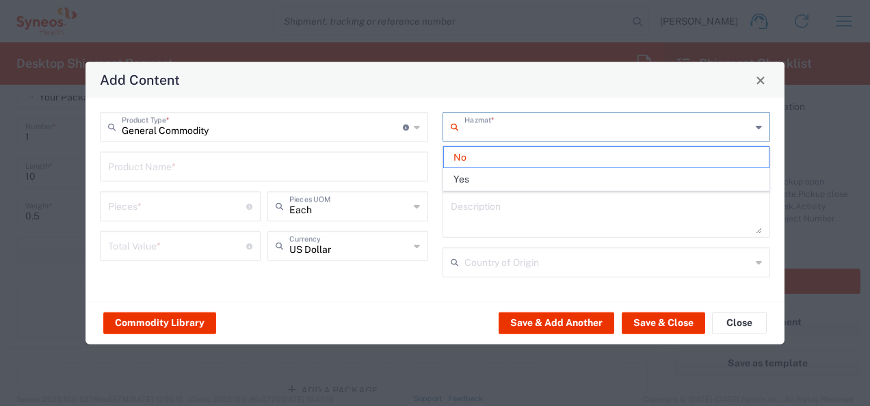
click at [510, 156] on span "No" at bounding box center [607, 157] width 326 height 21
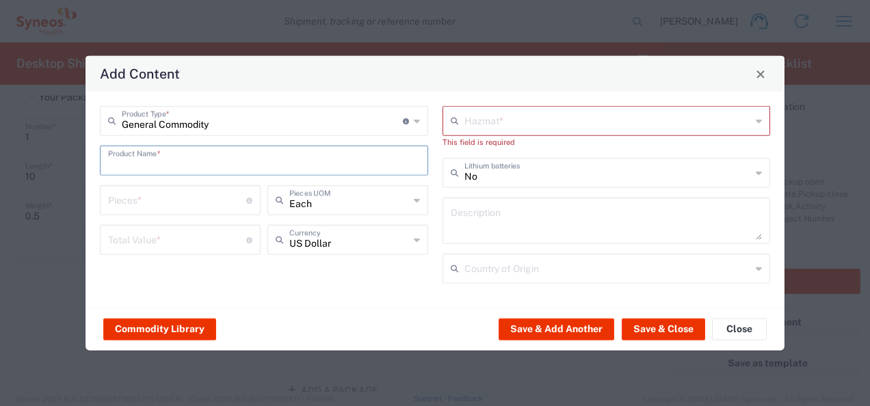
click at [297, 164] on input "text" at bounding box center [264, 160] width 312 height 24
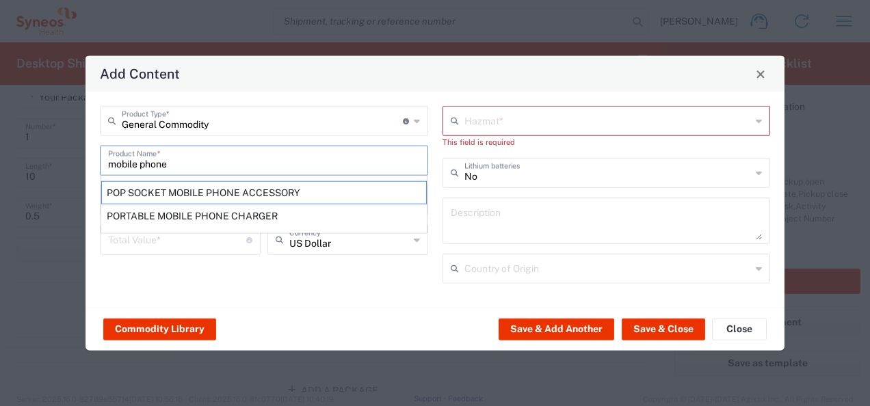
drag, startPoint x: 186, startPoint y: 166, endPoint x: 96, endPoint y: 163, distance: 90.4
click at [96, 163] on div "General Commodity Product Type * Document: Paper document generated internally …" at bounding box center [264, 199] width 343 height 187
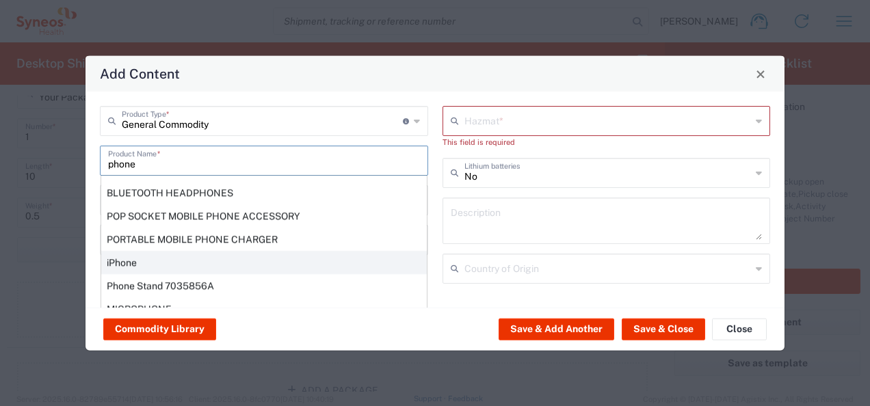
click at [200, 260] on div "iPhone" at bounding box center [264, 262] width 326 height 23
type input "iPhone"
type input "1"
type input "0"
type textarea "Apple iPhone mobile device"
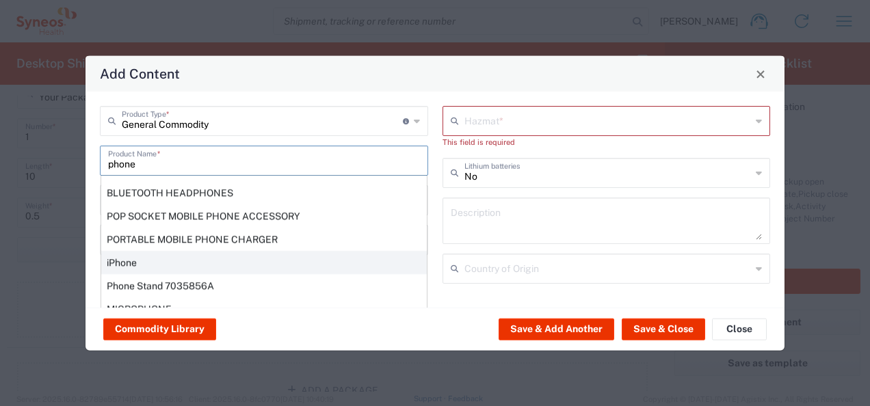
type input "China"
type input "No"
type input "Yes"
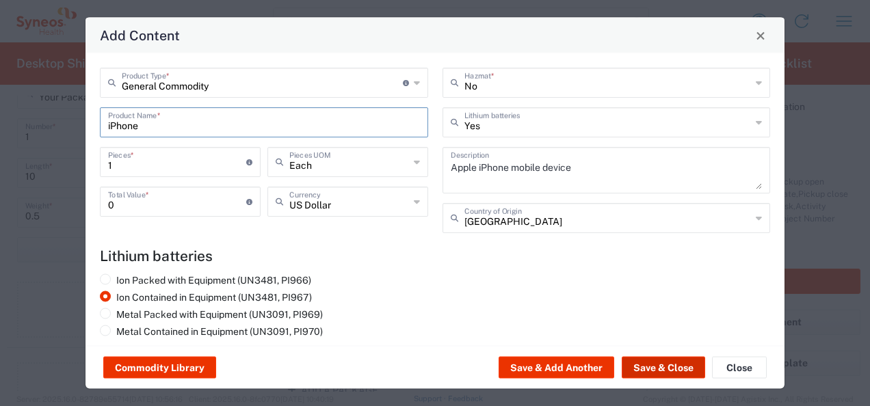
click at [678, 370] on button "Save & Close" at bounding box center [663, 368] width 83 height 22
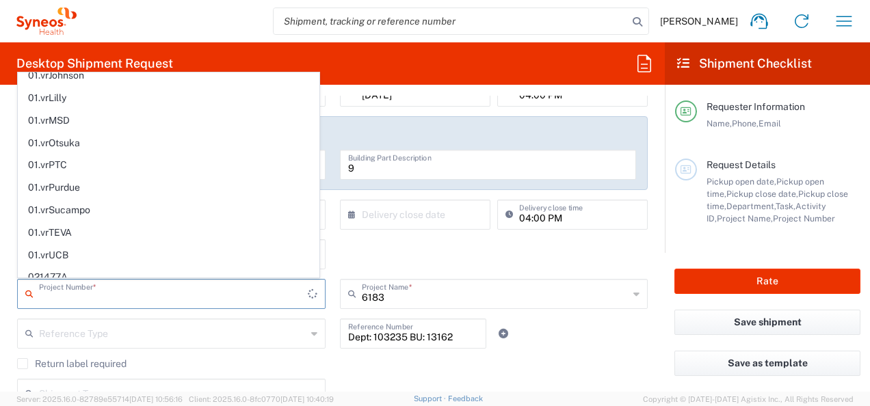
scroll to position [0, 0]
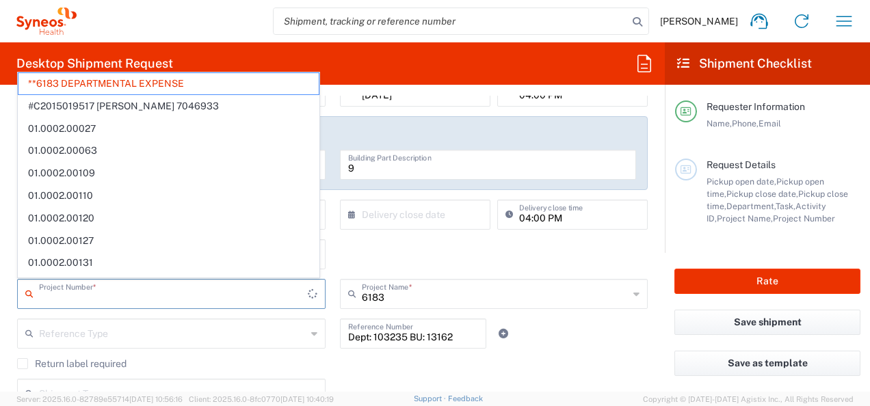
drag, startPoint x: 205, startPoint y: 294, endPoint x: 32, endPoint y: 294, distance: 172.4
click at [32, 294] on div "Project Number *" at bounding box center [171, 294] width 309 height 30
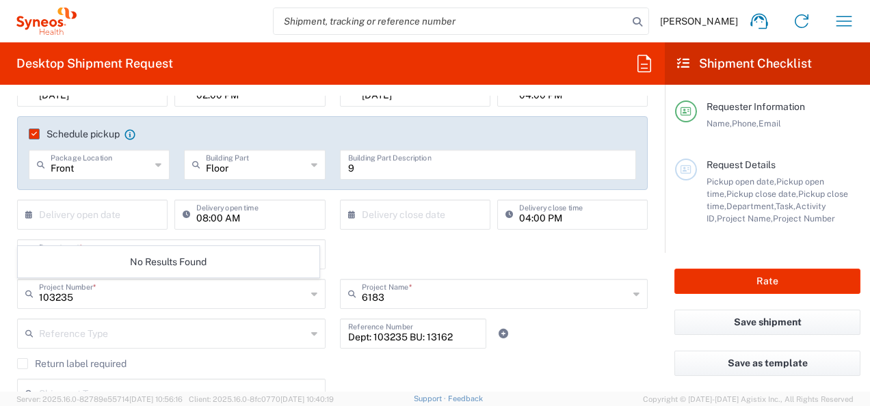
click at [38, 300] on icon at bounding box center [32, 294] width 14 height 22
drag, startPoint x: 81, startPoint y: 298, endPoint x: 25, endPoint y: 290, distance: 56.7
click at [25, 290] on div "103235 Project Number *" at bounding box center [171, 294] width 309 height 30
type input "s"
type input "1"
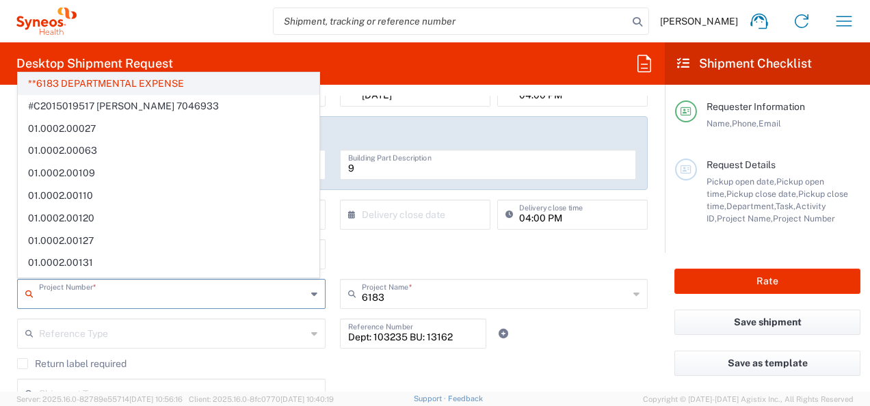
click at [105, 83] on span "**6183 DEPARTMENTAL EXPENSE" at bounding box center [168, 83] width 300 height 21
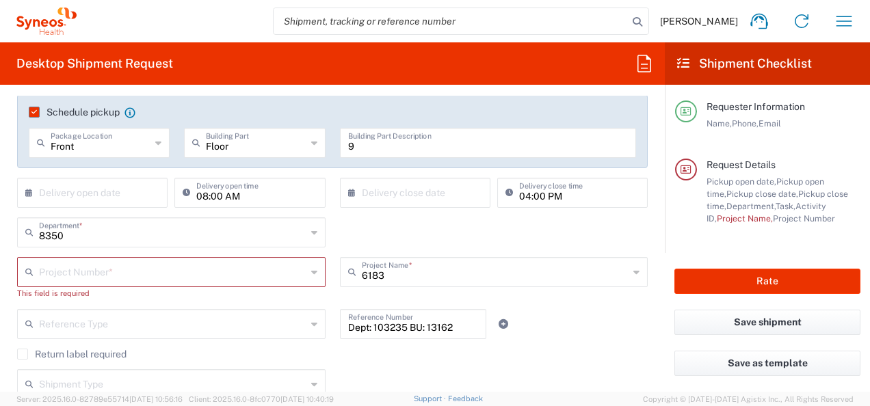
scroll to position [220, 0]
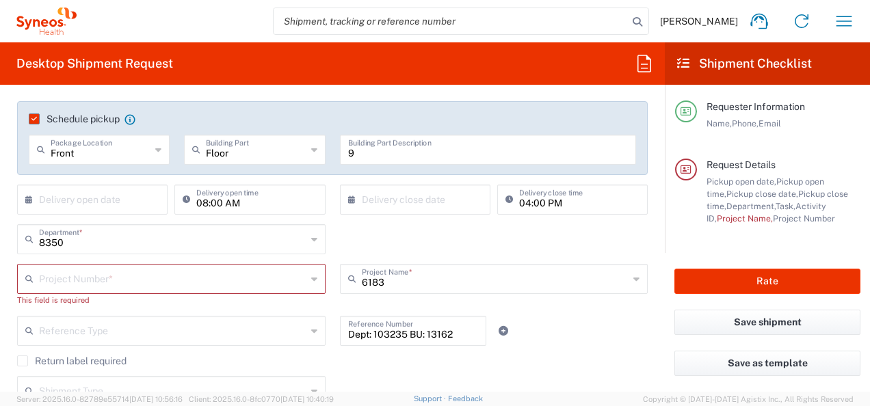
click at [218, 283] on input "text" at bounding box center [173, 278] width 268 height 24
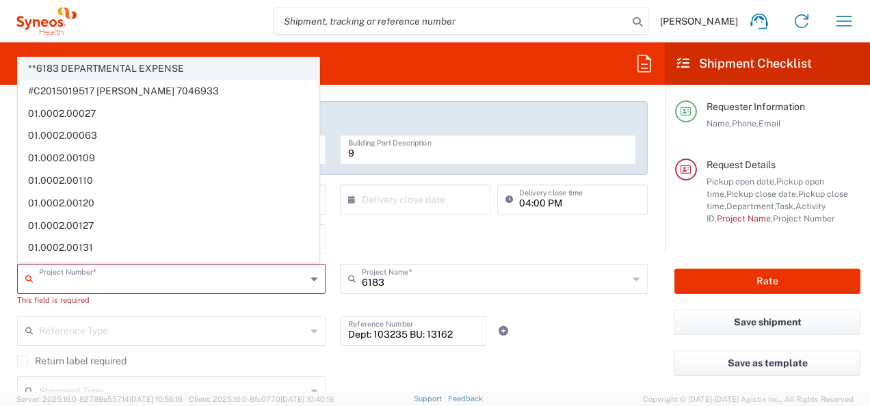
click at [145, 70] on span "**6183 DEPARTMENTAL EXPENSE" at bounding box center [168, 68] width 300 height 21
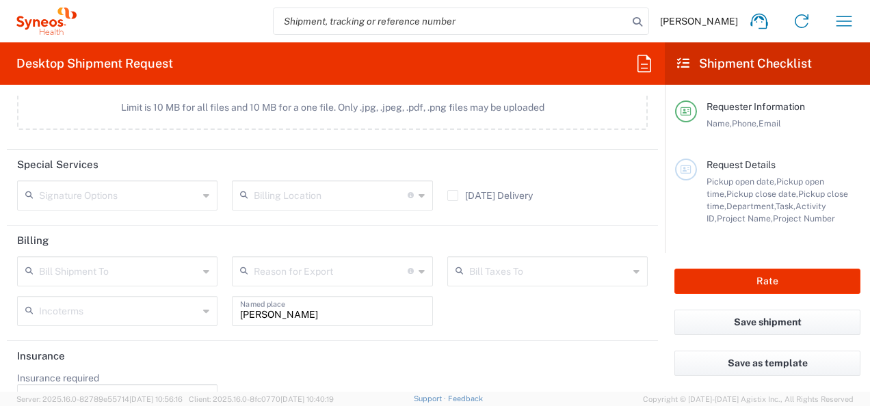
scroll to position [1850, 0]
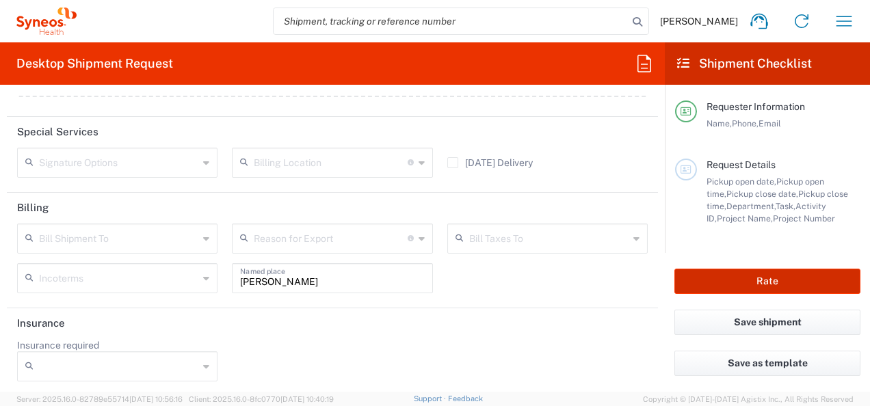
click at [719, 270] on button "Rate" at bounding box center [768, 281] width 186 height 25
type input "**6183 DEPARTMENTAL EXPENSE"
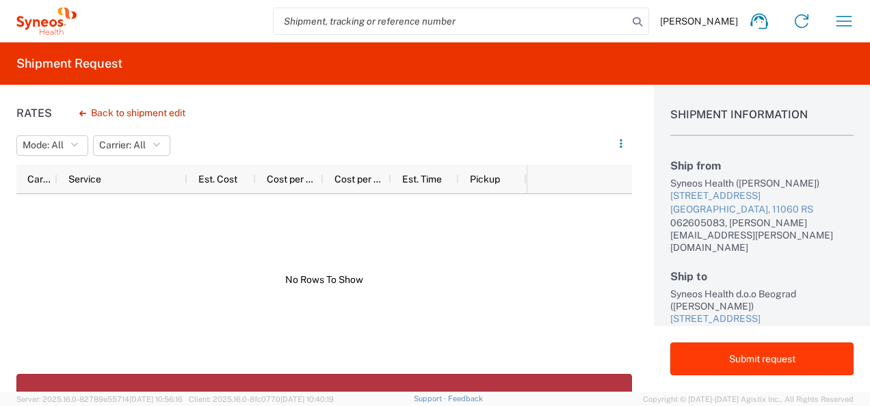
click at [749, 354] on button "Submit request" at bounding box center [762, 359] width 183 height 33
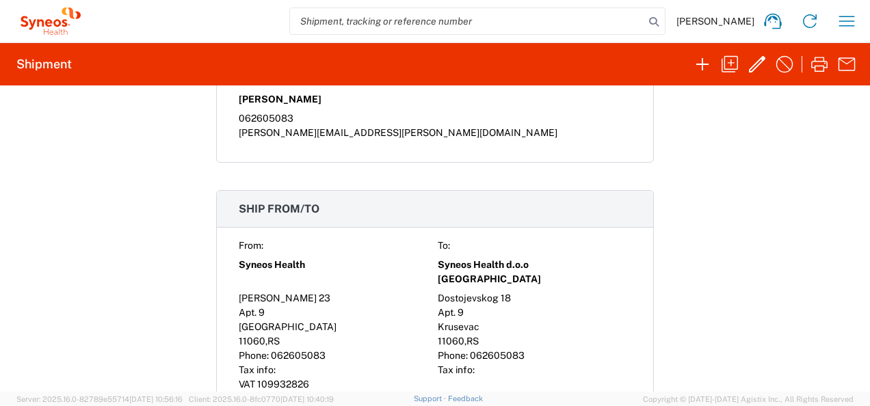
scroll to position [616, 0]
